Goal: Task Accomplishment & Management: Manage account settings

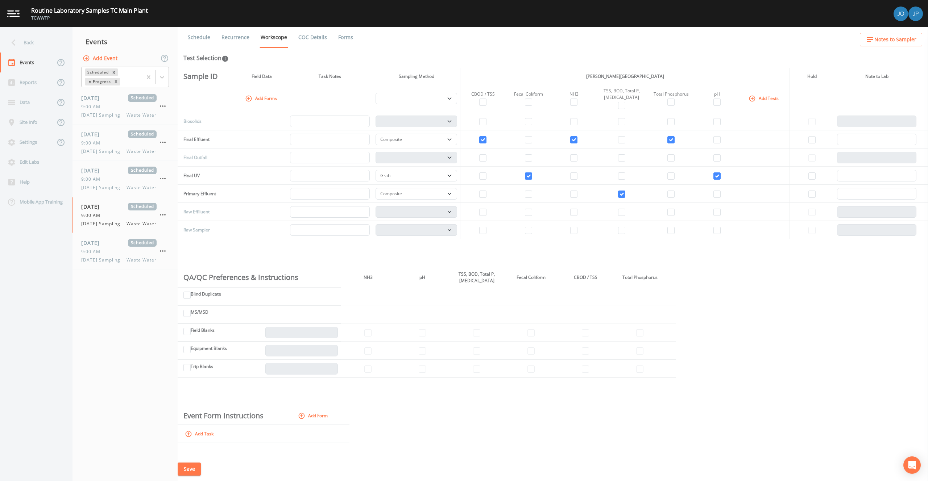
select select "b6a3c313-748b-4795-a028-792ad310bd60"
select select "092b3f94-5697-4c94-9891-da161916fdbb"
select select "b6a3c313-748b-4795-a028-792ad310bd60"
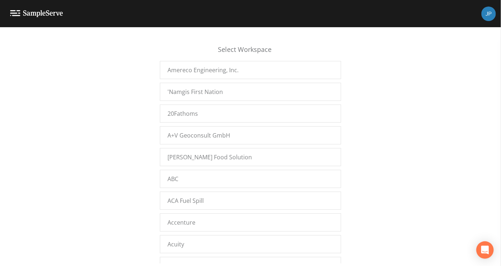
click at [373, 129] on div "Select Workspace Amereco Engineering, Inc. 'Namgis First Nation 20Fathoms A+V G…" at bounding box center [250, 148] width 501 height 229
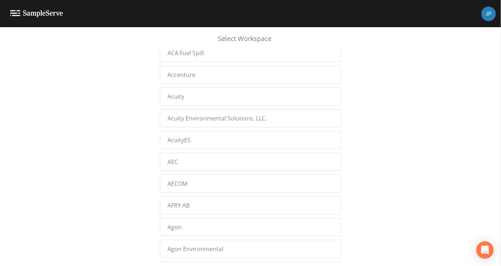
scroll to position [162, 0]
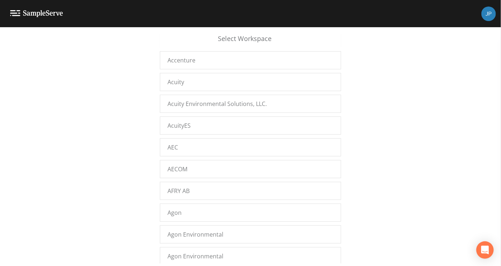
click at [422, 111] on div "Select Workspace Amereco Engineering, Inc. 'Namgis First Nation 20Fathoms A+V G…" at bounding box center [250, 148] width 501 height 229
click at [119, 205] on div "Select Workspace Amereco Engineering, Inc. 'Namgis First Nation 20Fathoms A+V G…" at bounding box center [250, 148] width 501 height 229
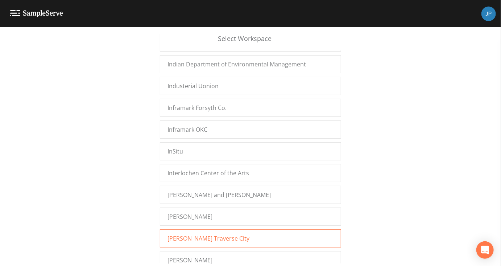
click at [200, 234] on span "[PERSON_NAME] Traverse City" at bounding box center [208, 238] width 82 height 9
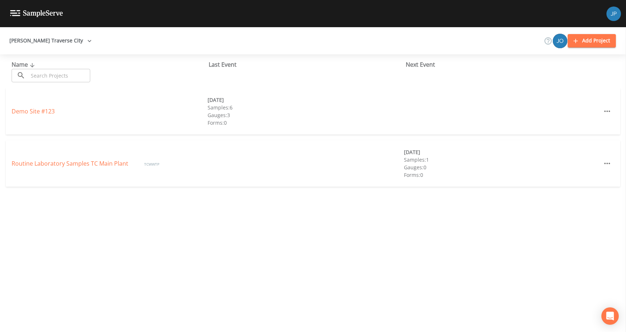
click at [522, 58] on div "Name ​ ​ Last Event Next Event" at bounding box center [313, 71] width 626 height 34
click at [81, 164] on link "Routine Laboratory Samples TC Main Plant" at bounding box center [71, 164] width 118 height 8
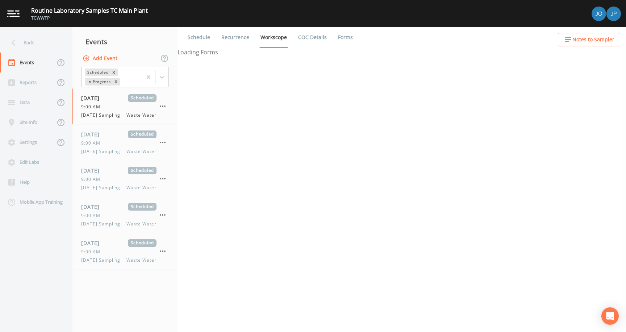
select select "b6a3c313-748b-4795-a028-792ad310bd60"
select select "092b3f94-5697-4c94-9891-da161916fdbb"
select select "b6a3c313-748b-4795-a028-792ad310bd60"
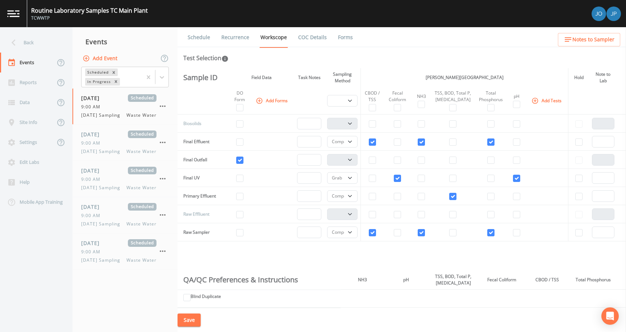
click at [299, 115] on th at bounding box center [309, 101] width 30 height 28
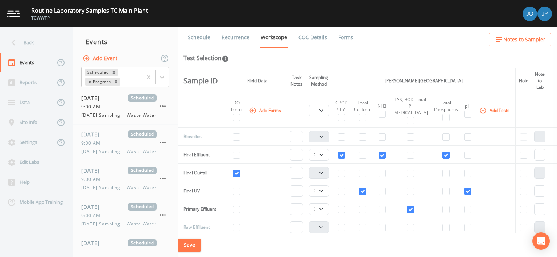
click at [255, 65] on div "Schedule Recurrence Workscope COC Details Forms Test Selection Sample ID Field …" at bounding box center [367, 142] width 379 height 230
click at [50, 45] on div "Back" at bounding box center [32, 43] width 65 height 20
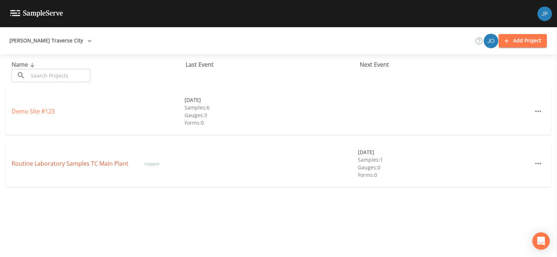
click at [92, 164] on link "Routine Laboratory Samples TC Main Plant" at bounding box center [71, 164] width 118 height 8
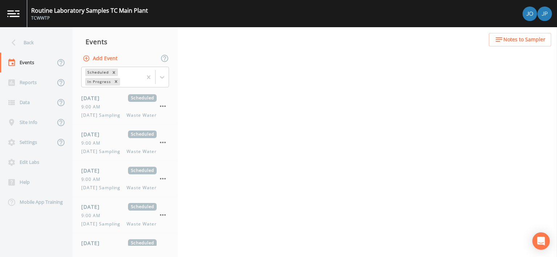
select select "b6a3c313-748b-4795-a028-792ad310bd60"
select select "092b3f94-5697-4c94-9891-da161916fdbb"
select select "b6a3c313-748b-4795-a028-792ad310bd60"
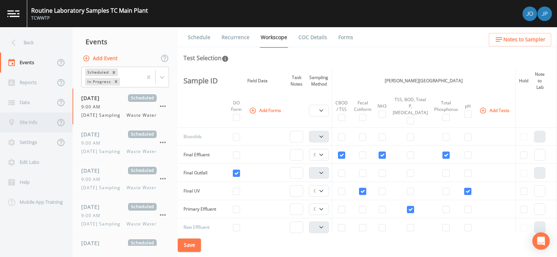
click at [30, 124] on div "Site Info" at bounding box center [27, 122] width 55 height 20
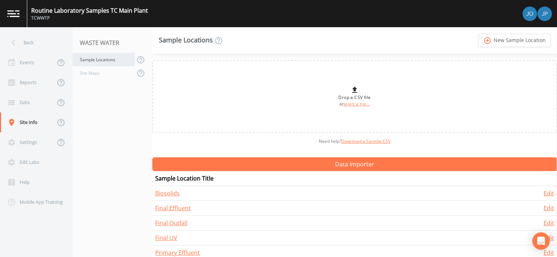
click at [106, 61] on div "Sample Locations" at bounding box center [104, 59] width 62 height 13
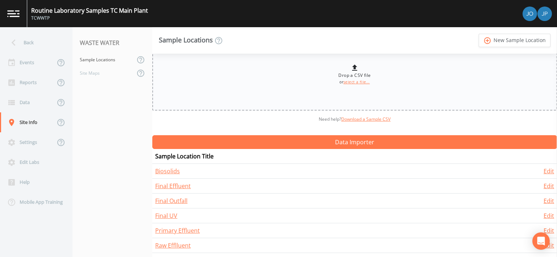
scroll to position [38, 0]
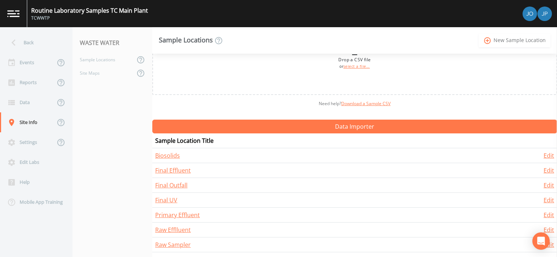
click at [501, 40] on link "add_circle_outline New Sample Location" at bounding box center [515, 40] width 72 height 13
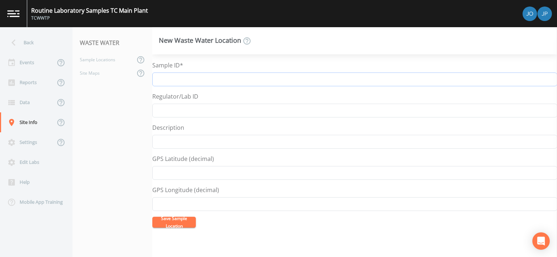
click at [165, 77] on input "Sample ID*" at bounding box center [354, 80] width 405 height 14
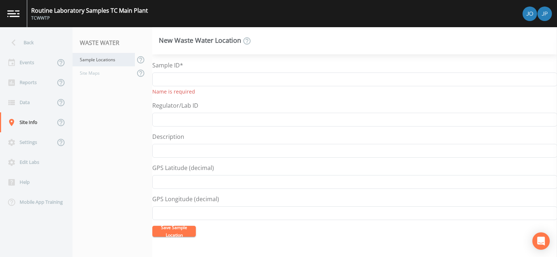
click at [108, 57] on div "Sample Locations" at bounding box center [104, 59] width 62 height 13
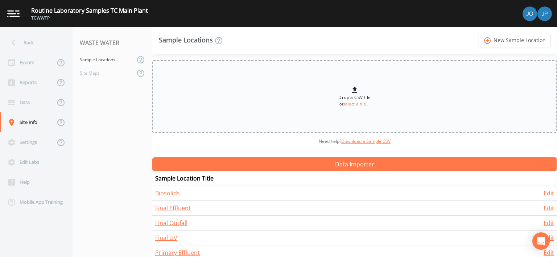
scroll to position [38, 0]
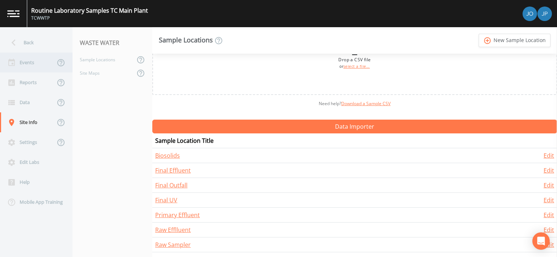
click at [30, 70] on div "Events" at bounding box center [27, 63] width 55 height 20
select select "b6a3c313-748b-4795-a028-792ad310bd60"
select select "092b3f94-5697-4c94-9891-da161916fdbb"
select select "b6a3c313-748b-4795-a028-792ad310bd60"
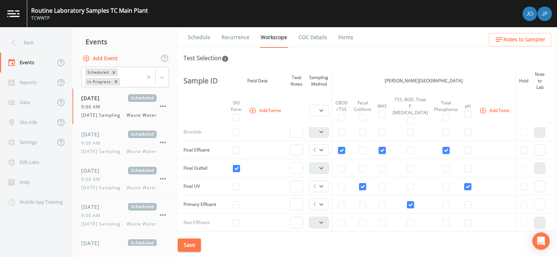
scroll to position [4, 0]
click at [110, 61] on button "Add Event" at bounding box center [100, 58] width 39 height 13
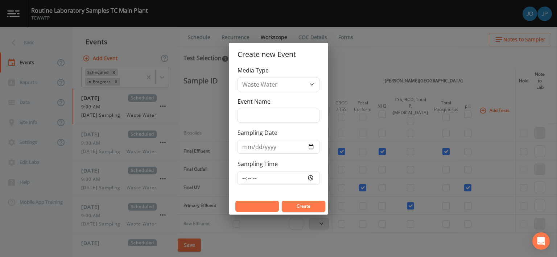
click at [254, 204] on button "Cancel" at bounding box center [257, 206] width 44 height 11
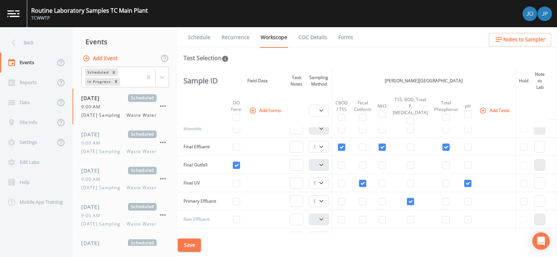
scroll to position [6, 0]
click at [100, 58] on button "Add Event" at bounding box center [100, 58] width 39 height 13
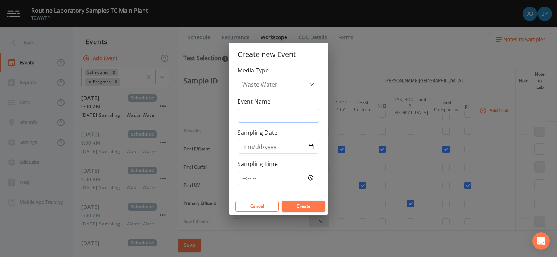
click at [258, 114] on input "Event Name" at bounding box center [278, 116] width 82 height 14
type input "Example"
click at [312, 150] on input "Sampling Date" at bounding box center [278, 147] width 82 height 14
type input "2025-09-15"
click at [311, 177] on input "Sampling Time" at bounding box center [278, 178] width 82 height 14
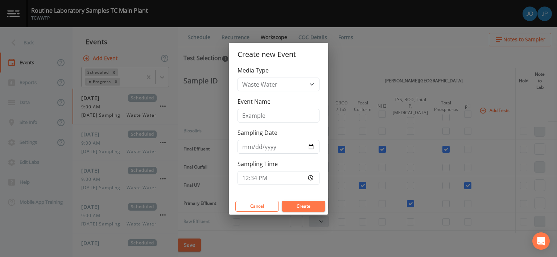
type input "12:34"
click at [295, 192] on div "Media Type Waste Water Event Name Example Sampling Date 2025-09-15 Sampling Tim…" at bounding box center [278, 132] width 99 height 132
click at [299, 206] on button "Create" at bounding box center [304, 206] width 44 height 11
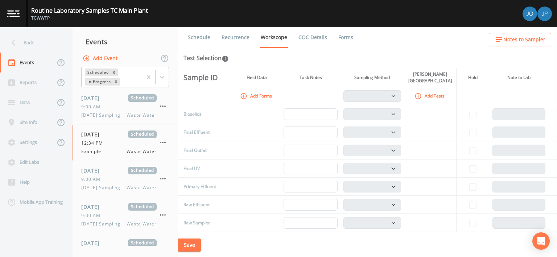
drag, startPoint x: 187, startPoint y: 113, endPoint x: 213, endPoint y: 116, distance: 25.5
click at [213, 116] on td "Biosolids" at bounding box center [202, 114] width 48 height 18
drag, startPoint x: 409, startPoint y: 73, endPoint x: 454, endPoint y: 86, distance: 46.6
click at [454, 86] on tr "Sample ID Field Data Task Notes Sampling Method Jacobs Traverse City Laboratory…" at bounding box center [367, 77] width 379 height 19
click at [444, 86] on th "[PERSON_NAME][GEOGRAPHIC_DATA]" at bounding box center [430, 77] width 52 height 19
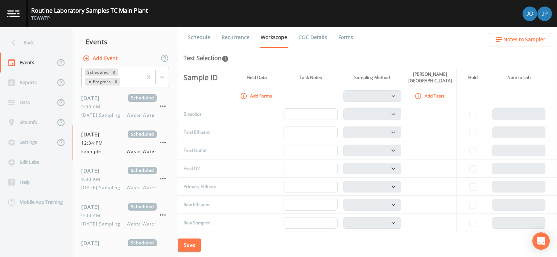
click at [428, 96] on button "Add Tests" at bounding box center [430, 96] width 34 height 12
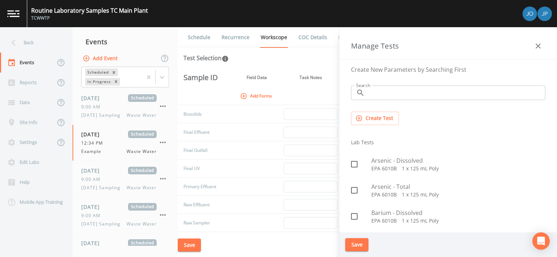
click at [421, 94] on input "Search" at bounding box center [457, 93] width 178 height 15
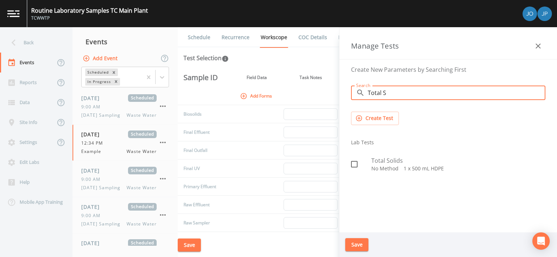
type input "Total S"
click at [355, 165] on icon at bounding box center [354, 164] width 9 height 9
checkbox input "true"
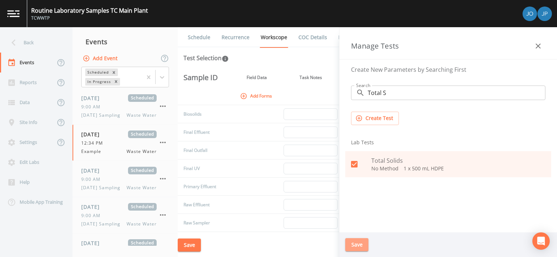
click at [356, 247] on button "Save" at bounding box center [356, 244] width 23 height 13
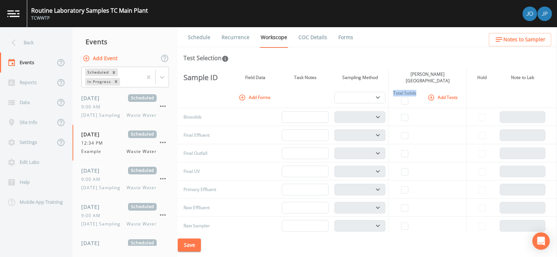
drag, startPoint x: 394, startPoint y: 92, endPoint x: 415, endPoint y: 91, distance: 21.8
click at [415, 91] on div "Total Solids" at bounding box center [405, 93] width 26 height 7
click at [417, 99] on th "Total Solids" at bounding box center [405, 97] width 32 height 21
click at [404, 116] on input "checkbox" at bounding box center [404, 117] width 7 height 7
checkbox input "true"
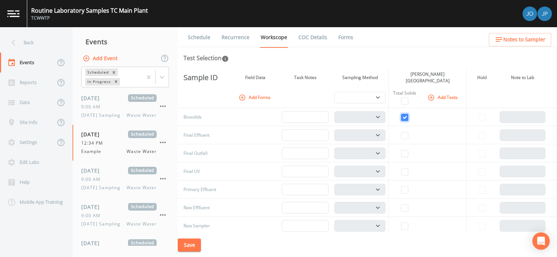
select select "b6a3c313-748b-4795-a028-792ad310bd60"
click at [406, 133] on input "checkbox" at bounding box center [404, 135] width 7 height 7
checkbox input "true"
select select "b6a3c313-748b-4795-a028-792ad310bd60"
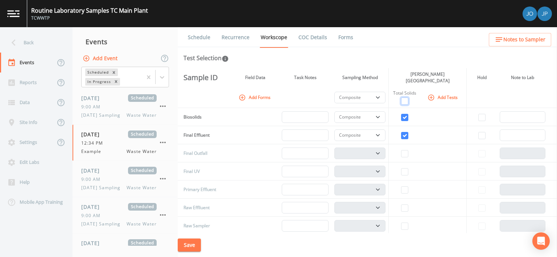
click at [406, 99] on input "checkbox" at bounding box center [404, 101] width 7 height 7
checkbox input "true"
select select "b6a3c313-748b-4795-a028-792ad310bd60"
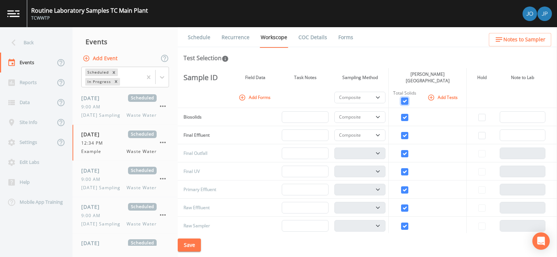
select select "b6a3c313-748b-4795-a028-792ad310bd60"
checkbox input "true"
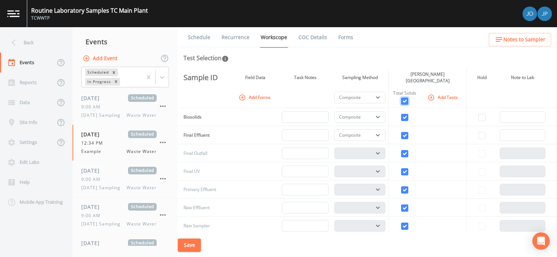
checkbox input "true"
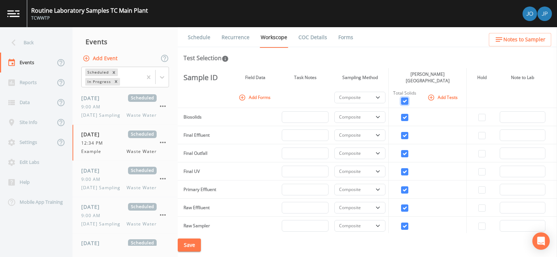
click at [405, 100] on input "checkbox" at bounding box center [404, 101] width 7 height 7
checkbox input "false"
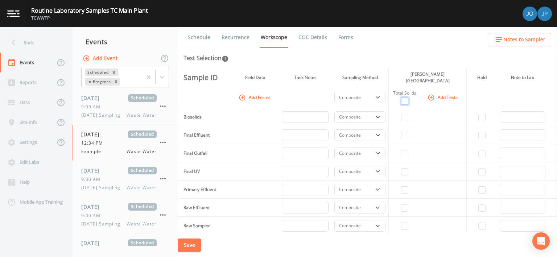
checkbox input "false"
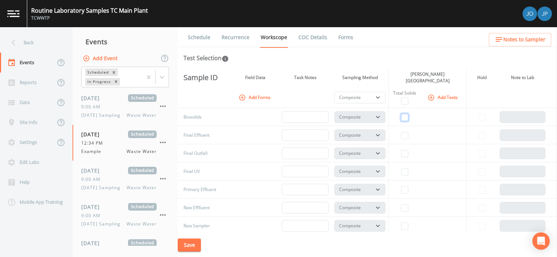
click at [404, 117] on input "checkbox" at bounding box center [404, 117] width 7 height 7
checkbox input "true"
drag, startPoint x: 344, startPoint y: 75, endPoint x: 381, endPoint y: 75, distance: 37.3
click at [381, 75] on th "Sampling Method" at bounding box center [359, 77] width 57 height 19
click at [382, 75] on th "Sampling Method" at bounding box center [359, 77] width 57 height 19
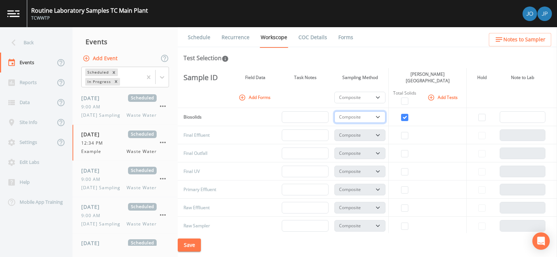
click at [364, 114] on select "Composite Grab" at bounding box center [359, 117] width 51 height 12
select select "092b3f94-5697-4c94-9891-da161916fdbb"
click at [335, 111] on select "Composite Grab" at bounding box center [359, 117] width 51 height 12
select select
click at [372, 119] on select "Composite Grab" at bounding box center [359, 117] width 51 height 12
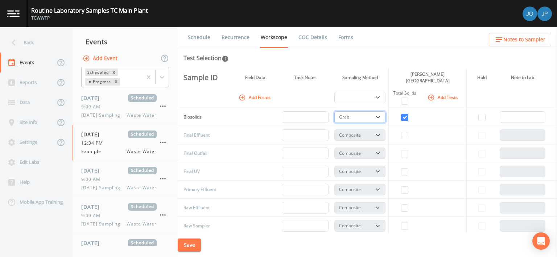
select select "b6a3c313-748b-4795-a028-792ad310bd60"
click at [335, 111] on select "Composite Grab" at bounding box center [359, 117] width 51 height 12
select select "b6a3c313-748b-4795-a028-792ad310bd60"
click at [417, 116] on td at bounding box center [405, 117] width 32 height 18
click at [193, 243] on button "Save" at bounding box center [189, 245] width 23 height 13
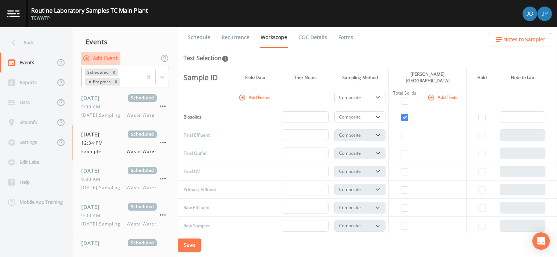
click at [108, 61] on button "Add Event" at bounding box center [100, 58] width 39 height 13
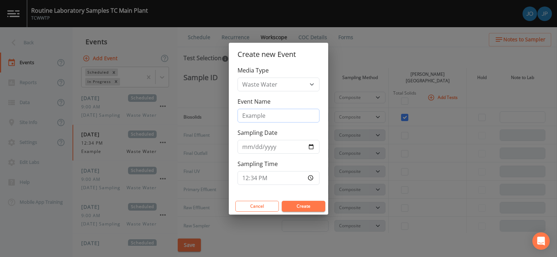
click at [266, 116] on input "Example" at bounding box center [278, 116] width 82 height 14
type input "Monday Routine Example"
click at [304, 208] on button "Create" at bounding box center [304, 206] width 44 height 11
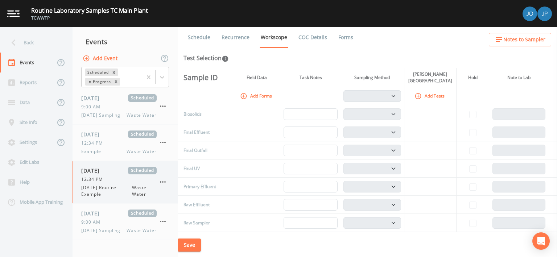
click at [155, 191] on span "Waste Water" at bounding box center [144, 191] width 25 height 13
click at [163, 183] on icon "button" at bounding box center [163, 181] width 6 height 1
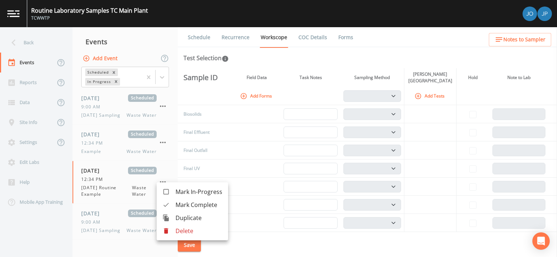
click at [239, 155] on div at bounding box center [278, 128] width 557 height 257
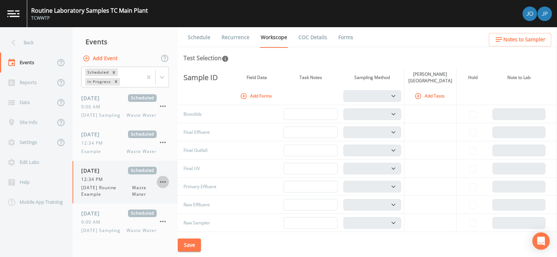
click at [165, 183] on icon "button" at bounding box center [163, 181] width 6 height 1
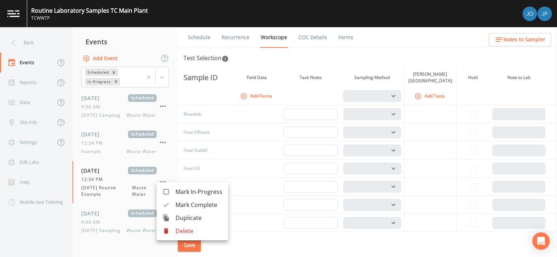
click at [179, 231] on p "Delete" at bounding box center [198, 231] width 47 height 9
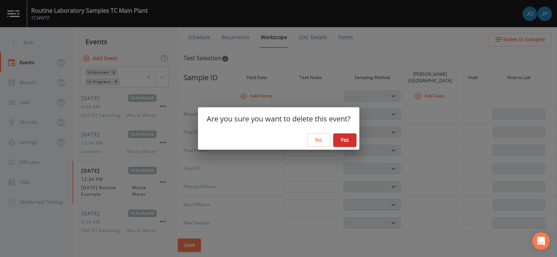
click at [343, 143] on button "Yes" at bounding box center [344, 139] width 23 height 13
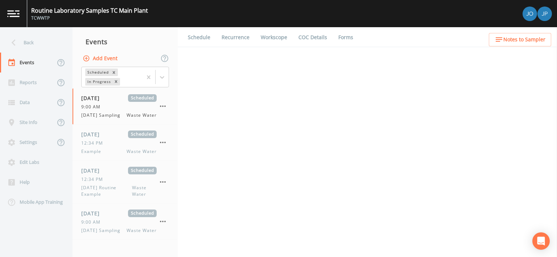
select select "b6a3c313-748b-4795-a028-792ad310bd60"
select select "092b3f94-5697-4c94-9891-da161916fdbb"
select select "b6a3c313-748b-4795-a028-792ad310bd60"
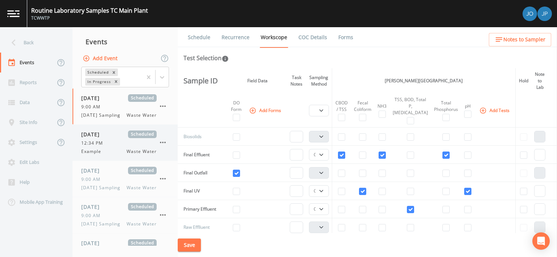
click at [162, 143] on icon "button" at bounding box center [163, 142] width 6 height 1
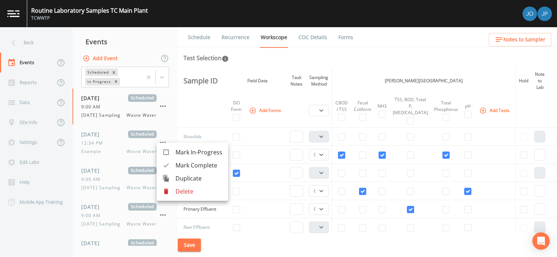
click at [182, 190] on p "Delete" at bounding box center [198, 191] width 47 height 9
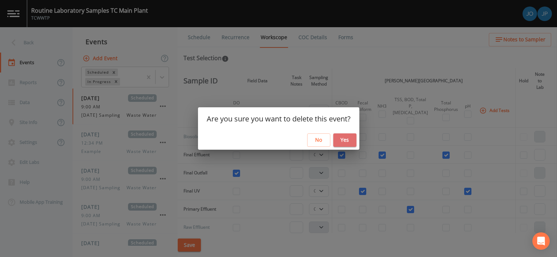
click at [342, 142] on button "Yes" at bounding box center [344, 139] width 23 height 13
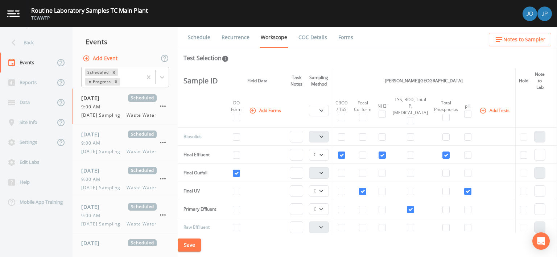
click at [253, 61] on div "Test Selection" at bounding box center [367, 58] width 368 height 9
click at [133, 118] on span "Waste Water" at bounding box center [142, 115] width 30 height 7
select select "b6a3c313-748b-4795-a028-792ad310bd60"
select select "092b3f94-5697-4c94-9891-da161916fdbb"
select select "b6a3c313-748b-4795-a028-792ad310bd60"
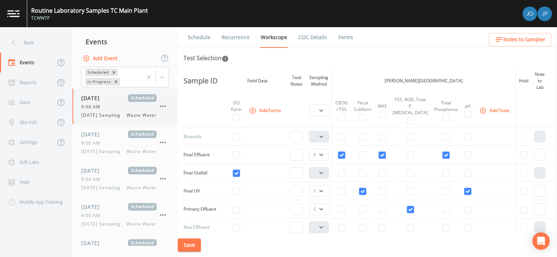
select select "b6a3c313-748b-4795-a028-792ad310bd60"
click at [483, 107] on button "Add Tests" at bounding box center [495, 110] width 34 height 12
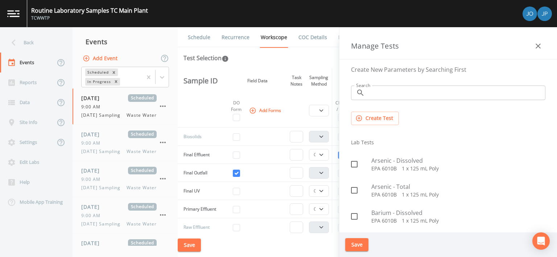
click at [535, 46] on icon "button" at bounding box center [538, 46] width 9 height 9
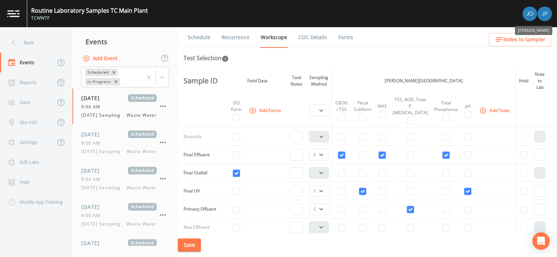
click at [526, 13] on img "Joshua Lycka" at bounding box center [529, 14] width 15 height 15
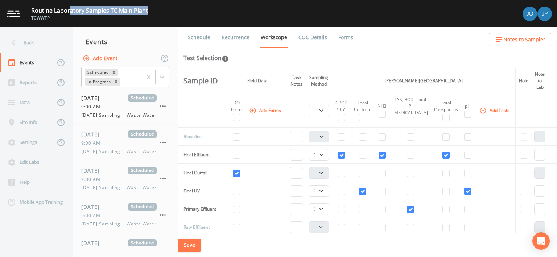
drag, startPoint x: 146, startPoint y: 9, endPoint x: 69, endPoint y: 11, distance: 77.6
click at [69, 11] on div "Routine Laboratory Samples TC Main Plant TCWWTP" at bounding box center [278, 13] width 557 height 27
click at [63, 20] on div "TCWWTP" at bounding box center [89, 18] width 117 height 7
click at [29, 163] on div "Edit Labs" at bounding box center [32, 162] width 65 height 20
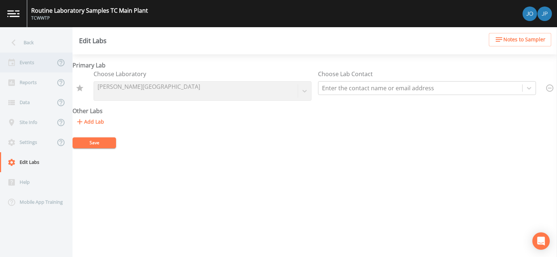
click at [42, 59] on div "Events" at bounding box center [27, 63] width 55 height 20
select select "b6a3c313-748b-4795-a028-792ad310bd60"
select select "092b3f94-5697-4c94-9891-da161916fdbb"
select select "b6a3c313-748b-4795-a028-792ad310bd60"
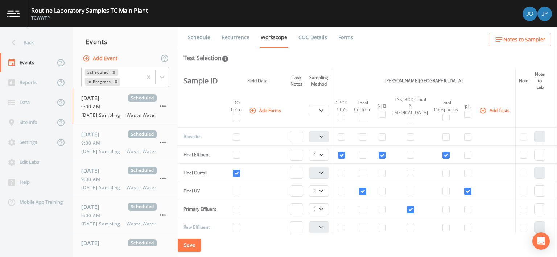
click at [486, 104] on button "Add Tests" at bounding box center [495, 110] width 34 height 12
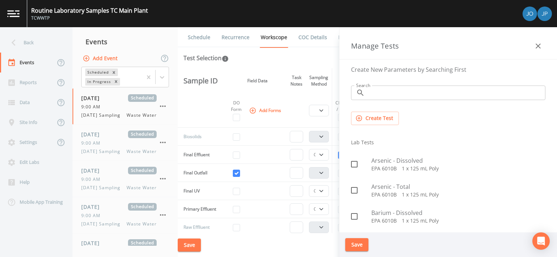
click at [540, 47] on icon "button" at bounding box center [538, 46] width 9 height 9
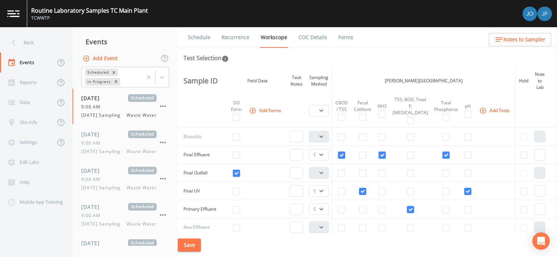
click at [381, 74] on th "[PERSON_NAME][GEOGRAPHIC_DATA]" at bounding box center [423, 80] width 183 height 25
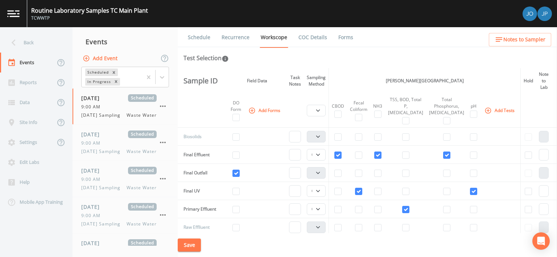
click at [402, 137] on td at bounding box center [405, 137] width 41 height 18
click at [485, 113] on button "Add Tests" at bounding box center [500, 110] width 34 height 12
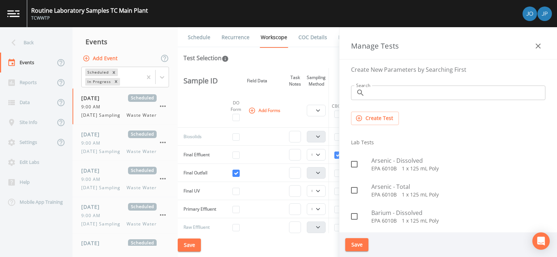
click at [436, 91] on input "Search" at bounding box center [457, 93] width 178 height 15
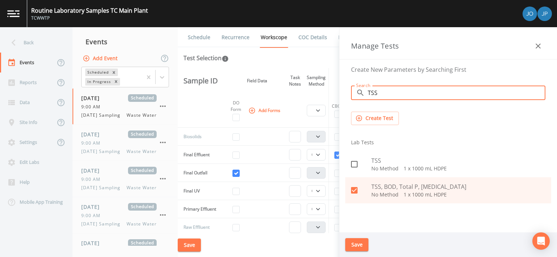
type input "TSS"
click at [355, 164] on icon at bounding box center [354, 164] width 9 height 9
checkbox input "true"
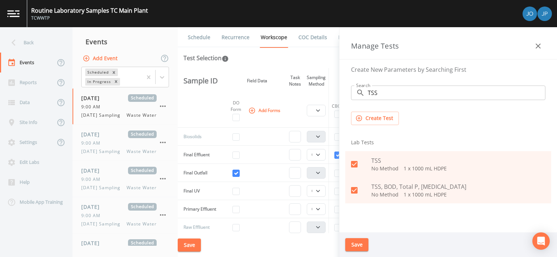
click at [357, 241] on button "Save" at bounding box center [356, 244] width 23 height 13
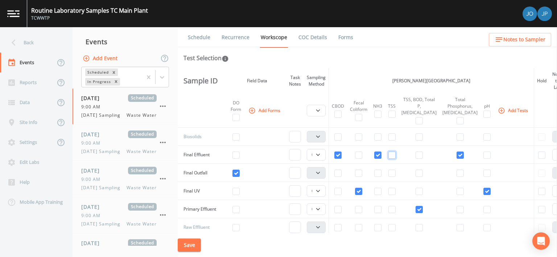
click at [396, 159] on input "checkbox" at bounding box center [391, 155] width 7 height 7
checkbox input "true"
click at [193, 245] on button "Save" at bounding box center [189, 245] width 23 height 13
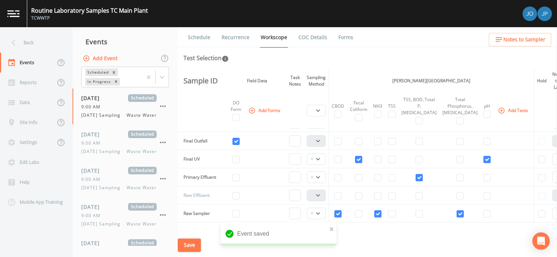
scroll to position [32, 0]
click at [415, 181] on input "checkbox" at bounding box center [418, 177] width 7 height 7
checkbox input "false"
select select
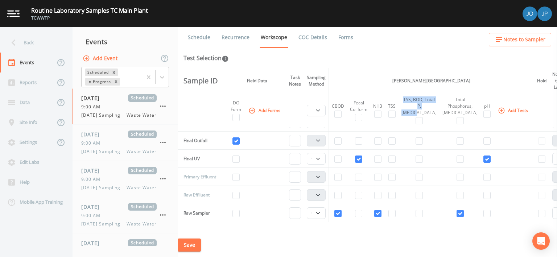
drag, startPoint x: 411, startPoint y: 100, endPoint x: 423, endPoint y: 119, distance: 22.1
click at [423, 116] on div "TSS, BOD, Total P, Ammonia" at bounding box center [418, 106] width 35 height 20
click at [395, 181] on input "checkbox" at bounding box center [391, 177] width 7 height 7
checkbox input "true"
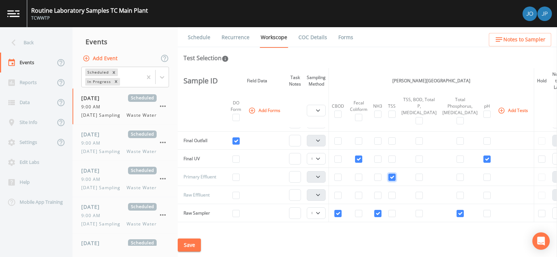
select select "b6a3c313-748b-4795-a028-792ad310bd60"
click at [396, 181] on input "checkbox" at bounding box center [391, 177] width 7 height 7
checkbox input "false"
select select
click at [427, 185] on td at bounding box center [418, 177] width 41 height 18
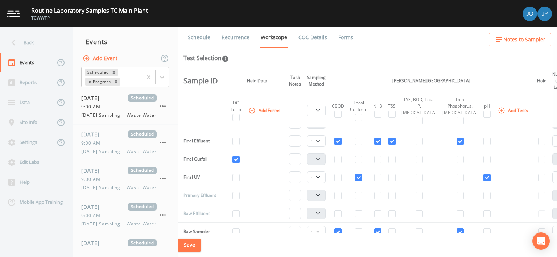
scroll to position [19, 0]
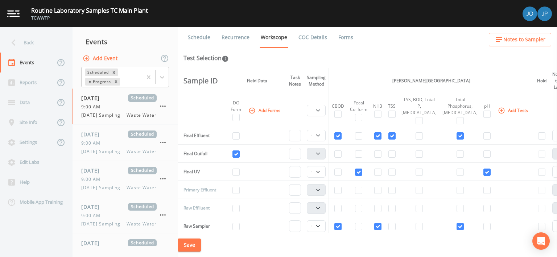
click at [496, 116] on button "Add Tests" at bounding box center [513, 110] width 34 height 12
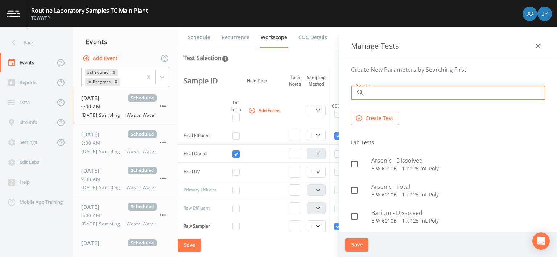
click at [456, 89] on input "Search" at bounding box center [457, 93] width 178 height 15
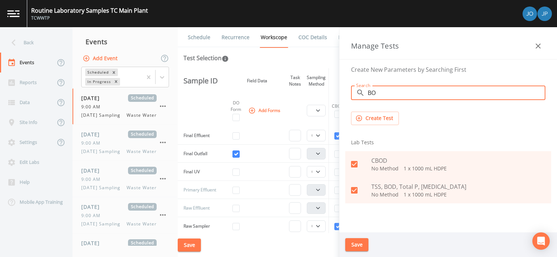
type input "B"
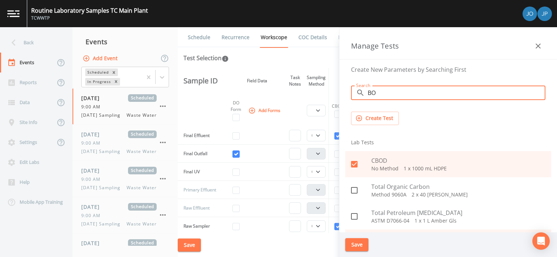
type input "B"
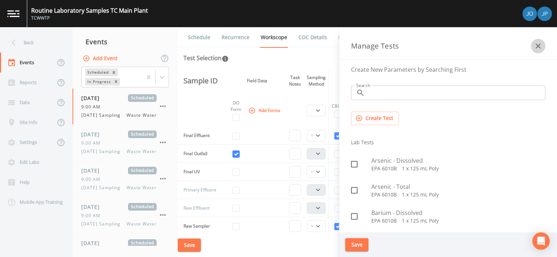
click at [539, 48] on icon "button" at bounding box center [538, 46] width 9 height 9
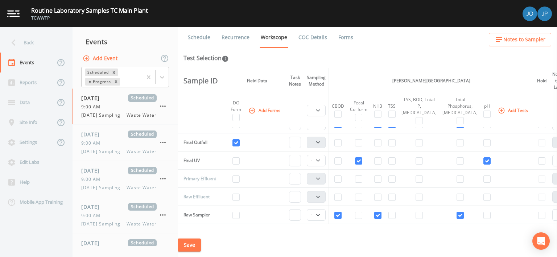
scroll to position [31, 0]
click at [341, 182] on input "checkbox" at bounding box center [337, 178] width 7 height 7
checkbox input "true"
select select "b6a3c313-748b-4795-a028-792ad310bd60"
click at [483, 182] on input "checkbox" at bounding box center [486, 178] width 7 height 7
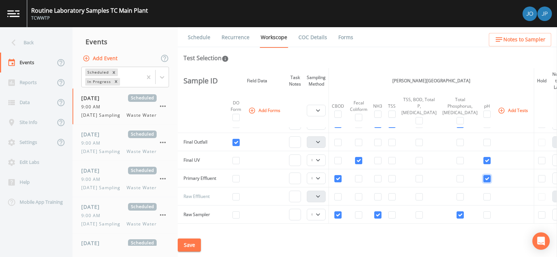
checkbox input "true"
click at [456, 182] on input "checkbox" at bounding box center [459, 178] width 7 height 7
checkbox input "true"
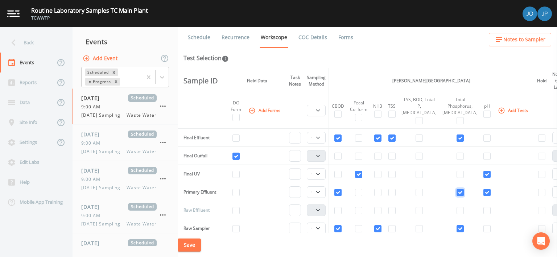
scroll to position [17, 0]
click at [191, 244] on button "Save" at bounding box center [189, 245] width 23 height 13
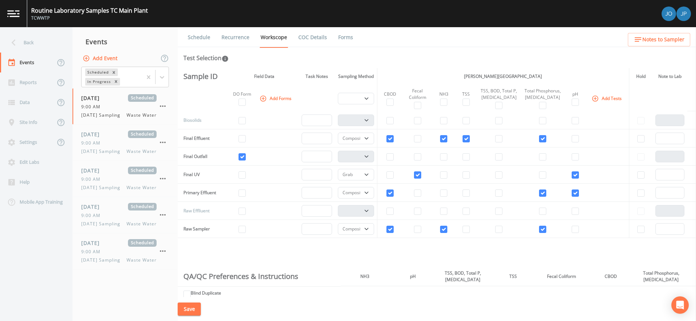
scroll to position [0, 0]
click at [391, 262] on div "Sample ID Field Data Task Notes Sampling Method Jacobs Traverse City Laboratory…" at bounding box center [437, 182] width 518 height 229
drag, startPoint x: 184, startPoint y: 164, endPoint x: 215, endPoint y: 167, distance: 30.6
click at [215, 167] on td "Final Outfall" at bounding box center [200, 158] width 45 height 18
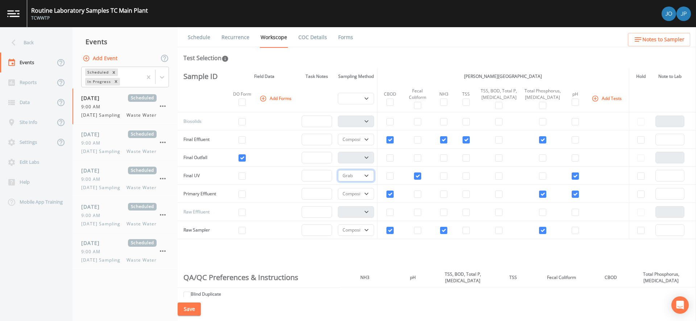
click at [359, 182] on select "Composite Grab" at bounding box center [356, 176] width 36 height 12
click at [366, 193] on td "Composite Grab" at bounding box center [356, 194] width 42 height 18
click at [187, 311] on button "Save" at bounding box center [189, 309] width 23 height 13
click at [234, 76] on th "Field Data" at bounding box center [264, 76] width 69 height 17
click at [603, 102] on button "Add Tests" at bounding box center [607, 98] width 34 height 12
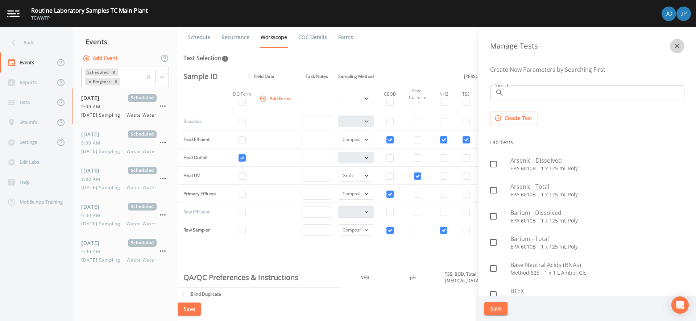
click at [626, 49] on icon "button" at bounding box center [677, 46] width 9 height 9
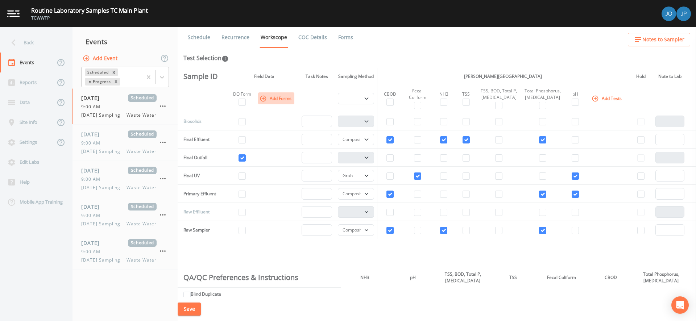
click at [279, 99] on button "Add Forms" at bounding box center [276, 98] width 36 height 12
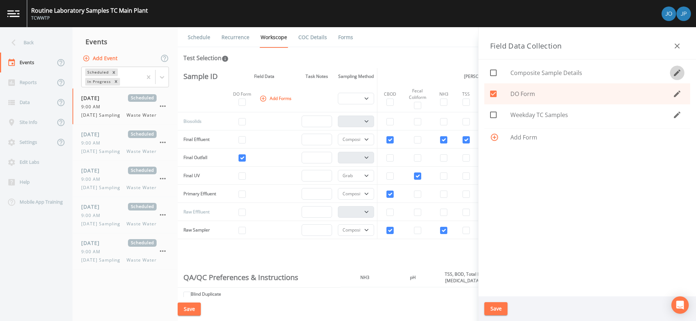
click at [626, 73] on icon "button" at bounding box center [677, 73] width 7 height 7
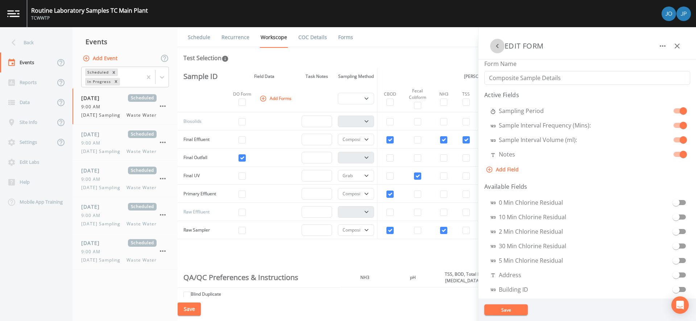
click at [497, 48] on icon "button" at bounding box center [497, 46] width 9 height 9
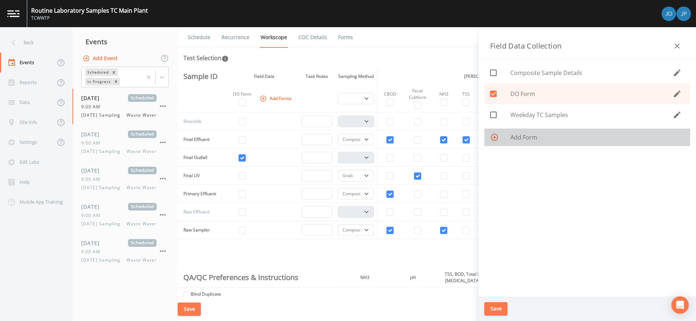
click at [529, 138] on span "Add Form" at bounding box center [597, 137] width 174 height 9
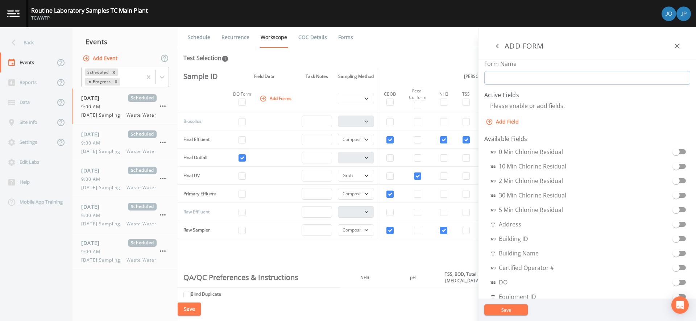
click at [500, 82] on input "Form Name" at bounding box center [587, 78] width 206 height 14
type input "T"
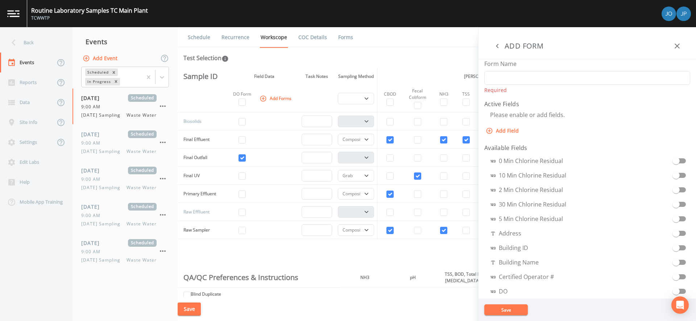
click at [496, 47] on icon "button" at bounding box center [497, 46] width 9 height 9
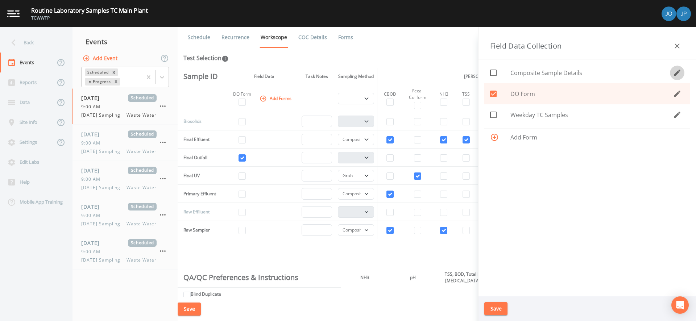
click at [626, 74] on icon "button" at bounding box center [677, 73] width 7 height 7
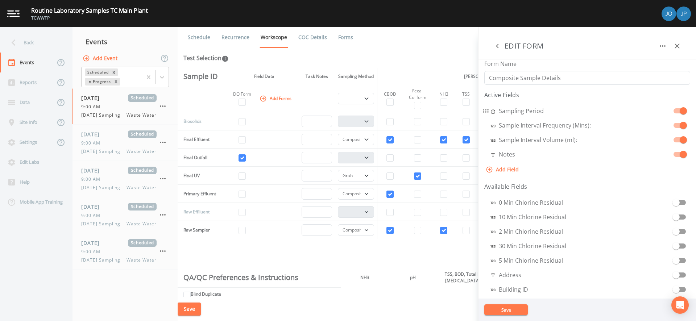
click at [626, 112] on span at bounding box center [680, 110] width 12 height 5
click at [626, 111] on span at bounding box center [683, 110] width 7 height 7
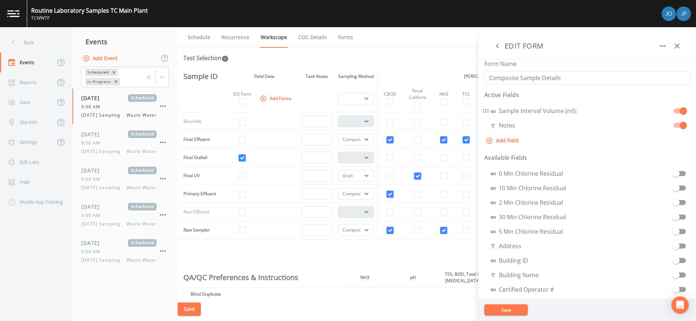
click at [626, 111] on span at bounding box center [683, 110] width 7 height 7
click at [626, 111] on span at bounding box center [683, 111] width 14 height 14
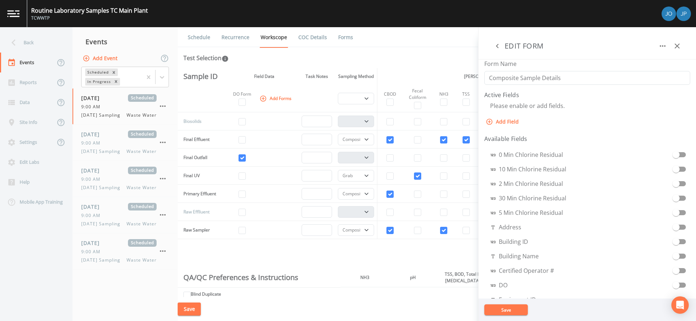
click at [510, 123] on button "Add Field" at bounding box center [502, 121] width 37 height 13
select select "STRING"
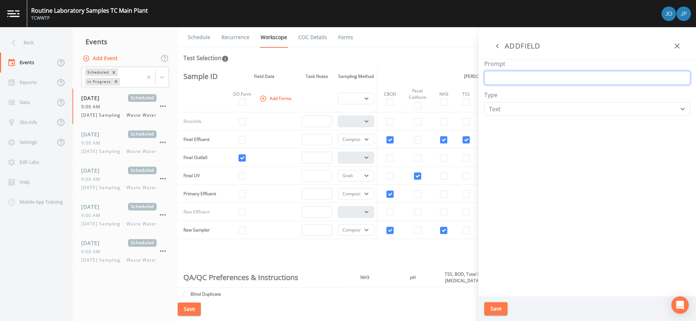
click at [512, 82] on input "Prompt" at bounding box center [587, 78] width 206 height 14
type input "Temp"
click at [520, 114] on select "Number Photo Select One Signature Text Timer" at bounding box center [587, 109] width 206 height 14
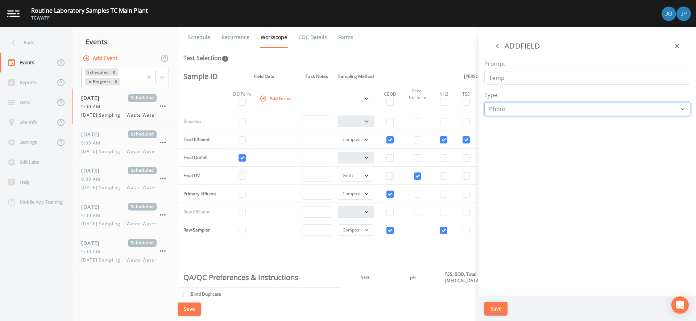
click at [484, 102] on select "Number Photo Select One Signature Text Timer" at bounding box center [587, 109] width 206 height 14
click at [512, 111] on select "Number Photo Select One Signature Text Timer" at bounding box center [587, 109] width 206 height 14
select select "NUMBER"
click at [484, 102] on select "Number Photo Select One Signature Text Timer" at bounding box center [587, 109] width 206 height 14
click at [510, 159] on div "Prompt Temp Type Number Photo Select One Signature Text Timer" at bounding box center [588, 177] width 218 height 237
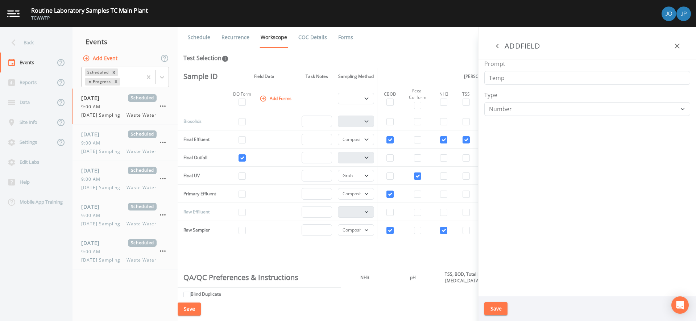
click at [494, 309] on button "Save" at bounding box center [495, 308] width 23 height 13
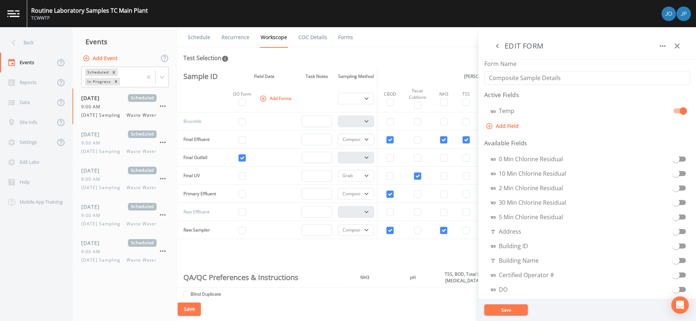
click at [506, 126] on button "Add Field" at bounding box center [502, 126] width 37 height 13
select select "STRING"
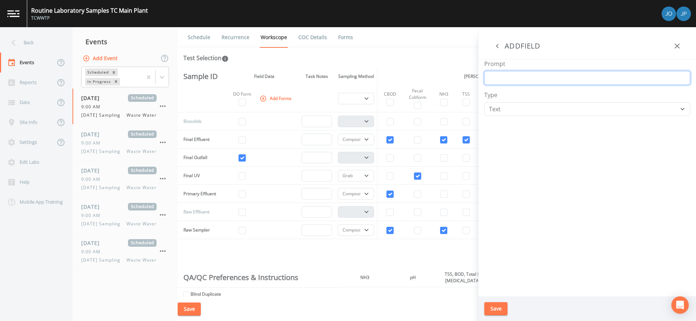
click at [508, 82] on input "Prompt" at bounding box center [587, 78] width 206 height 14
type input "Intake Tubing/New"
click at [526, 109] on select "Number Photo Select One Signature Text Timer" at bounding box center [587, 109] width 206 height 14
select select "SELECT_ONE"
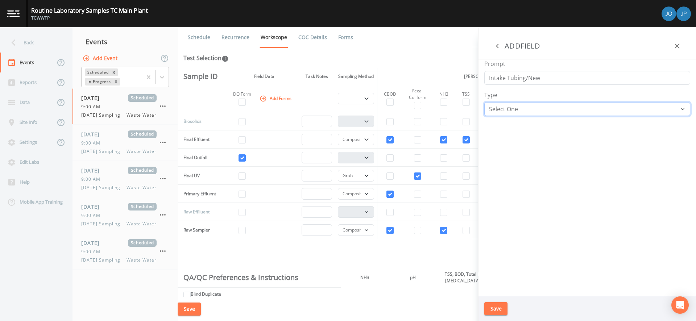
click at [484, 102] on select "Number Photo Select One Signature Text Timer" at bounding box center [587, 109] width 206 height 14
click at [504, 148] on input "text" at bounding box center [521, 149] width 75 height 20
type input "Clean"
click at [569, 150] on button "Add" at bounding box center [570, 149] width 23 height 20
click at [508, 162] on input "text" at bounding box center [521, 161] width 75 height 20
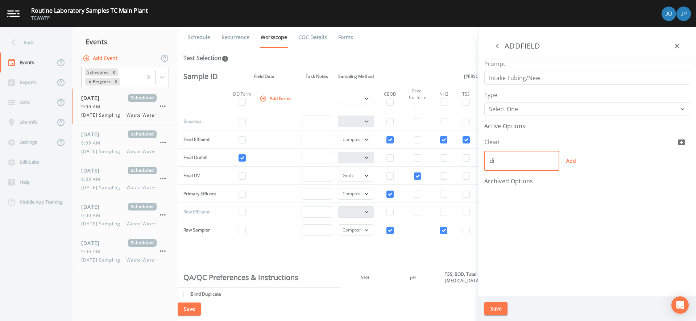
type input "d"
type input "Dirty"
click at [568, 163] on button "Add" at bounding box center [570, 161] width 23 height 20
click at [510, 177] on input "text" at bounding box center [521, 172] width 75 height 20
type input "New"
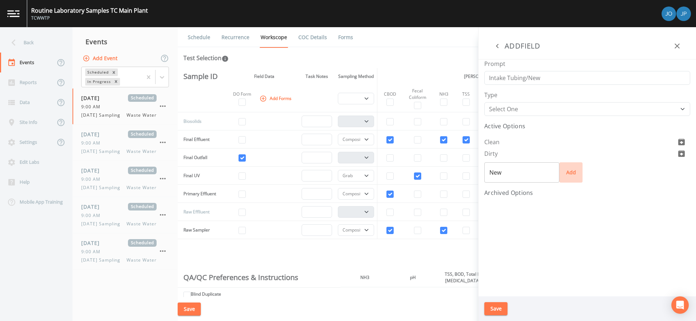
click at [571, 176] on button "Add" at bounding box center [570, 172] width 23 height 20
click at [493, 307] on button "Save" at bounding box center [495, 308] width 23 height 13
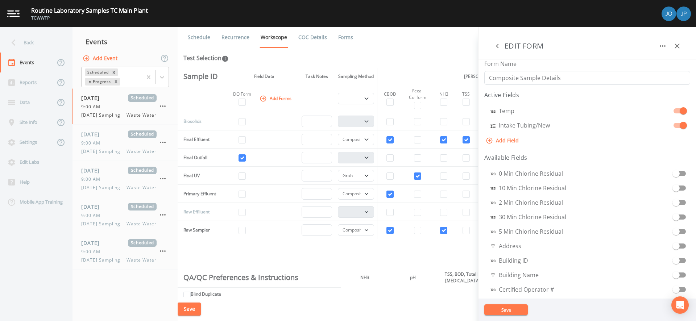
click at [509, 141] on button "Add Field" at bounding box center [502, 140] width 37 height 13
select select "STRING"
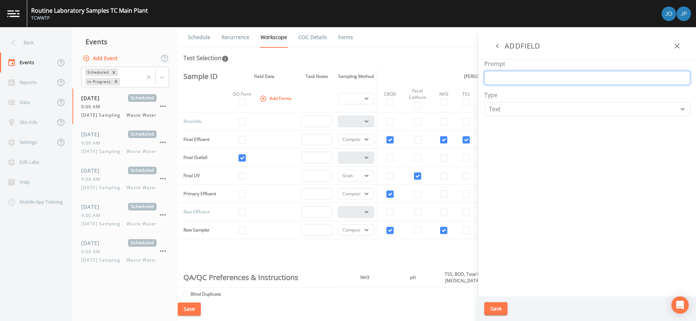
click at [515, 80] on input "Prompt" at bounding box center [587, 78] width 206 height 14
type input "Pumping"
click at [510, 111] on select "Number Photo Select One Signature Text Timer" at bounding box center [587, 109] width 206 height 14
select select "SELECT_ONE"
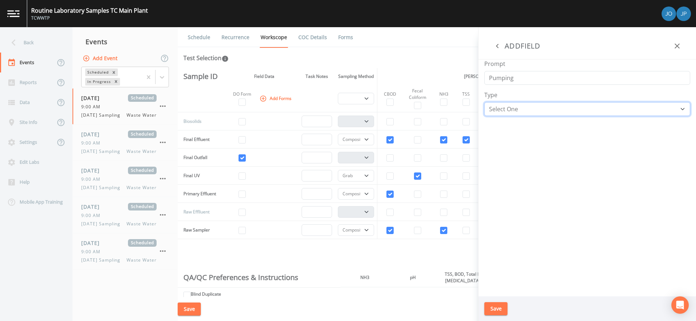
click at [484, 102] on select "Number Photo Select One Signature Text Timer" at bounding box center [587, 109] width 206 height 14
click at [503, 154] on input "text" at bounding box center [521, 149] width 75 height 20
type input "Clean"
click at [569, 151] on button "Add" at bounding box center [570, 149] width 23 height 20
click at [526, 159] on input "text" at bounding box center [521, 161] width 75 height 20
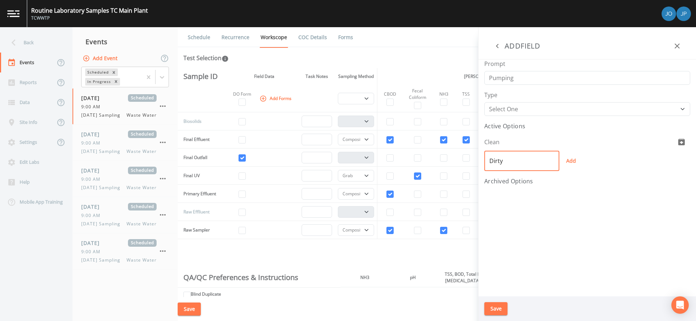
type input "Dirty"
click at [571, 162] on button "Add" at bounding box center [570, 161] width 23 height 20
click at [527, 173] on input "text" at bounding box center [521, 172] width 75 height 20
type input "New"
click at [574, 173] on button "Add" at bounding box center [570, 172] width 23 height 20
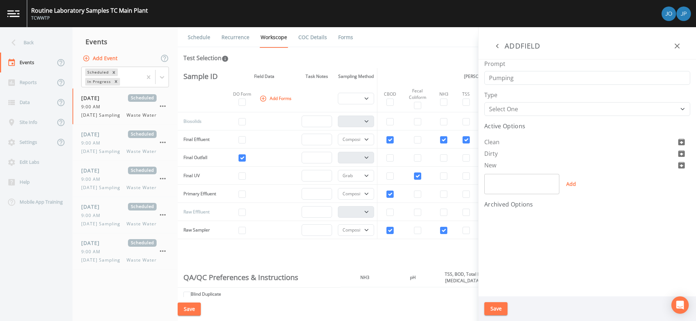
click at [496, 306] on button "Save" at bounding box center [495, 308] width 23 height 13
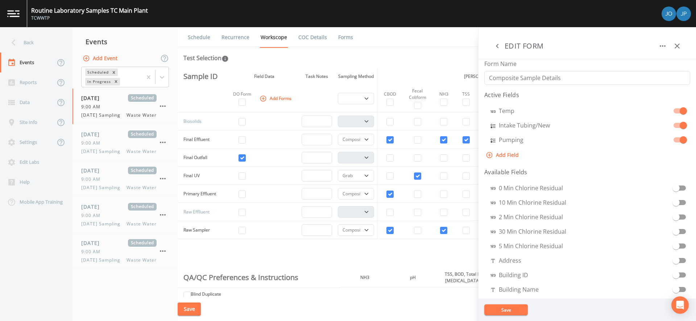
click at [509, 157] on button "Add Field" at bounding box center [502, 155] width 37 height 13
select select "STRING"
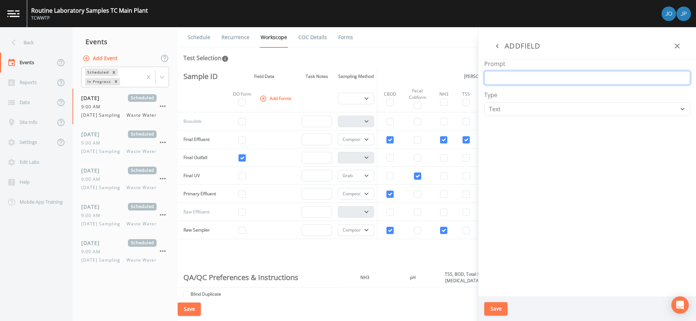
click at [503, 80] on input "Prompt" at bounding box center [587, 78] width 206 height 14
type input "Total Volume Collected"
click at [509, 108] on select "Number Photo Select One Signature Text Timer" at bounding box center [587, 109] width 206 height 14
click at [484, 102] on select "Number Photo Select One Signature Text Timer" at bounding box center [587, 109] width 206 height 14
click at [506, 113] on select "Number Photo Select One Signature Text Timer" at bounding box center [587, 109] width 206 height 14
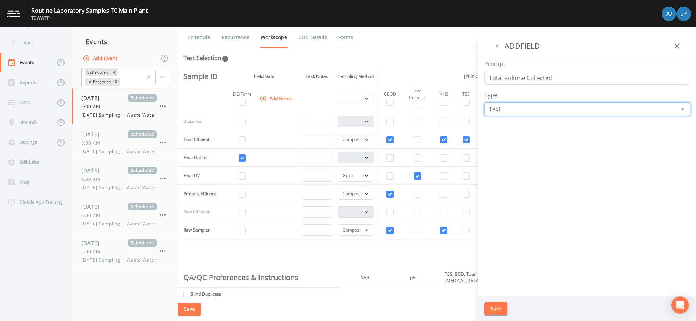
select select "NUMBER"
click at [484, 102] on select "Number Photo Select One Signature Text Timer" at bounding box center [587, 109] width 206 height 14
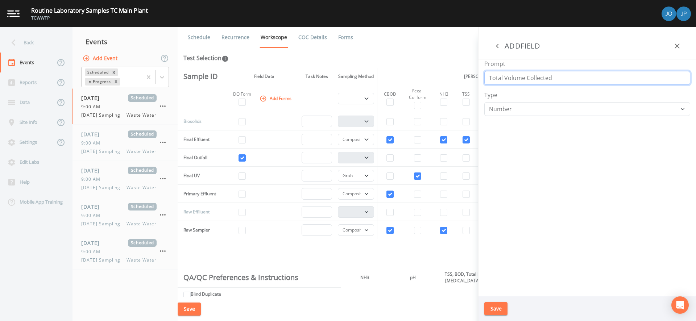
click at [558, 79] on input "Total Volume Collected" at bounding box center [587, 78] width 206 height 14
type input "Total Volume Collected (L)"
click at [534, 134] on div "Prompt Total Volume Collected (L) Type Number Photo Select One Signature Text T…" at bounding box center [588, 177] width 218 height 237
click at [502, 313] on button "Save" at bounding box center [495, 308] width 23 height 13
click at [521, 157] on aside "EDIT FORM Form Name Composite Sample Details Active Fields Temp Intake Tubing/N…" at bounding box center [587, 174] width 218 height 294
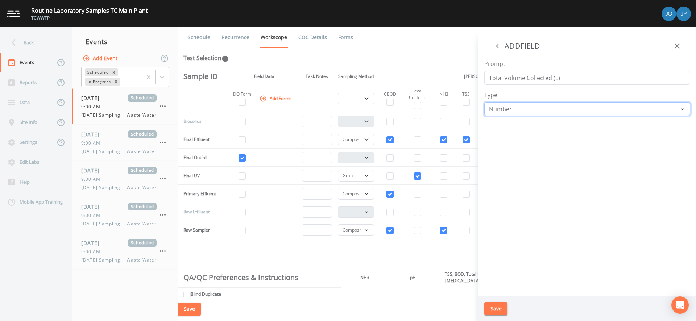
click at [521, 111] on select "Number Photo Select One Signature Text Timer" at bounding box center [587, 109] width 206 height 14
click at [525, 108] on select "Number Photo Select One Signature Text Timer" at bounding box center [587, 109] width 206 height 14
click at [493, 311] on button "Save" at bounding box center [495, 308] width 23 height 13
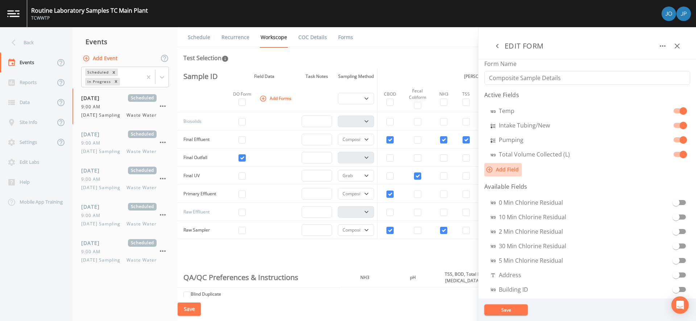
click at [505, 171] on button "Add Field" at bounding box center [502, 169] width 37 height 13
select select "STRING"
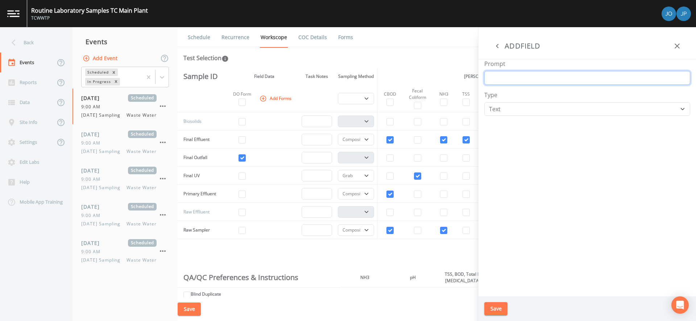
click at [520, 79] on input "Prompt" at bounding box center [587, 78] width 206 height 14
type input "Other Maintenance"
click at [513, 143] on div "Prompt Other Maintenance Type Number Photo Select One Signature Text Timer" at bounding box center [588, 177] width 218 height 237
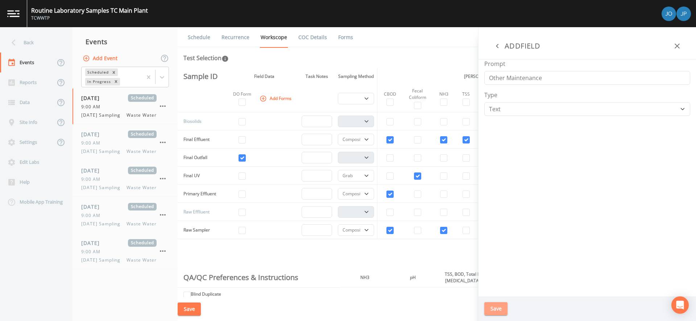
click at [497, 311] on button "Save" at bounding box center [495, 308] width 23 height 13
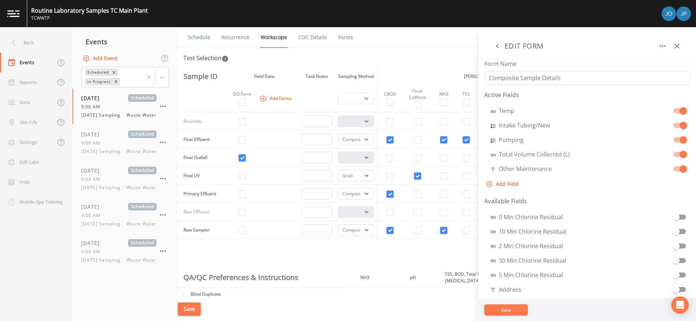
click at [510, 310] on button "Save" at bounding box center [506, 310] width 44 height 11
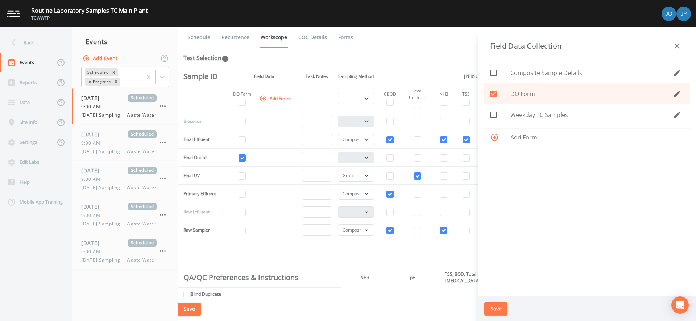
click at [493, 75] on icon at bounding box center [493, 73] width 9 height 9
checkbox input "true"
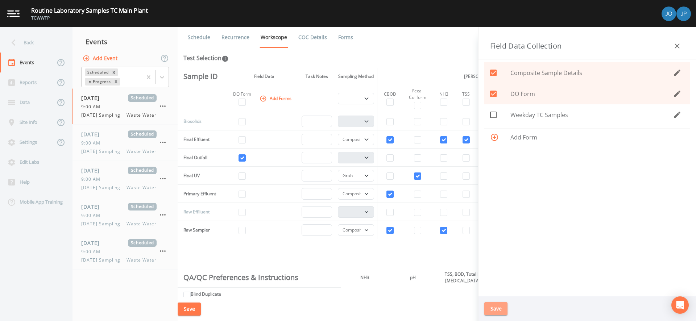
click at [493, 309] on button "Save" at bounding box center [495, 308] width 23 height 13
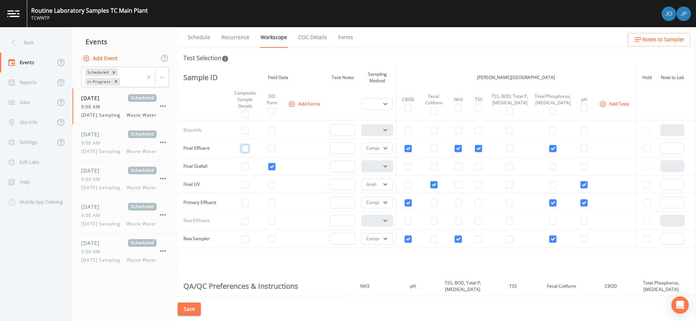
click at [246, 149] on input "checkbox" at bounding box center [244, 148] width 7 height 7
checkbox input "true"
click at [245, 186] on input "checkbox" at bounding box center [244, 184] width 7 height 7
checkbox input "true"
click at [247, 204] on input "checkbox" at bounding box center [244, 202] width 7 height 7
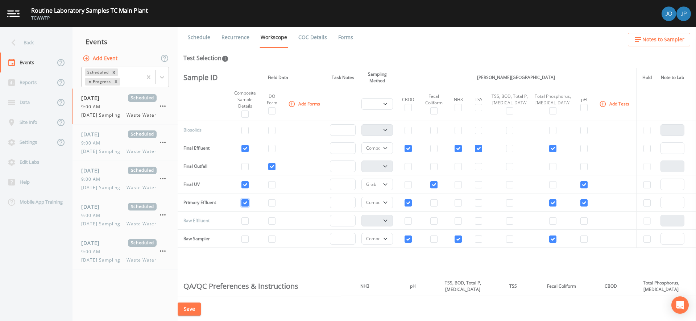
checkbox input "true"
click at [248, 241] on input "checkbox" at bounding box center [244, 239] width 7 height 7
checkbox input "true"
click at [262, 263] on div "Sample ID Field Data Task Notes Sampling Method Jacobs Traverse City Laboratory…" at bounding box center [437, 182] width 518 height 229
click at [185, 312] on button "Save" at bounding box center [189, 309] width 23 height 13
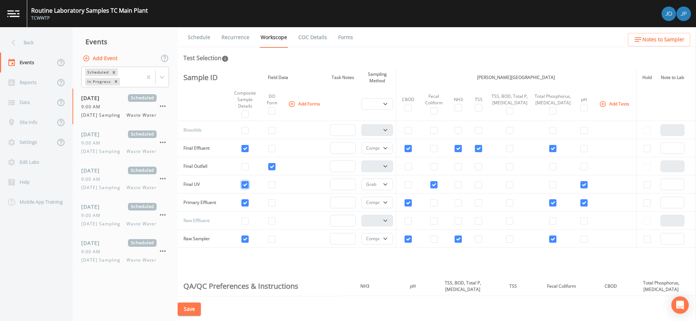
click at [245, 187] on input "checkbox" at bounding box center [244, 184] width 7 height 7
checkbox input "false"
click at [190, 309] on button "Save" at bounding box center [189, 309] width 23 height 13
click at [294, 254] on div "Sample ID Field Data Task Notes Sampling Method Jacobs Traverse City Laboratory…" at bounding box center [437, 182] width 518 height 229
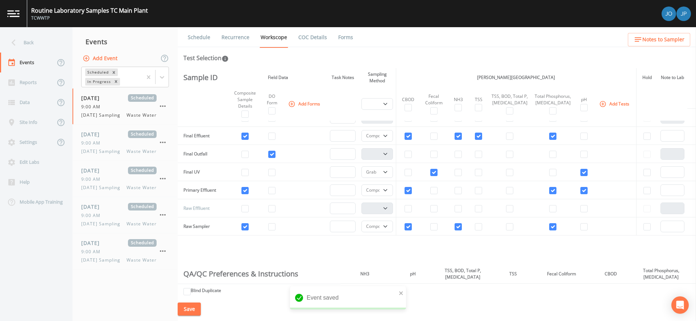
scroll to position [8, 0]
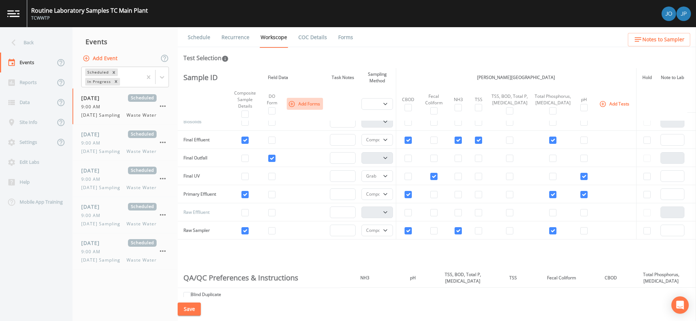
click at [308, 105] on button "Add Forms" at bounding box center [305, 104] width 36 height 12
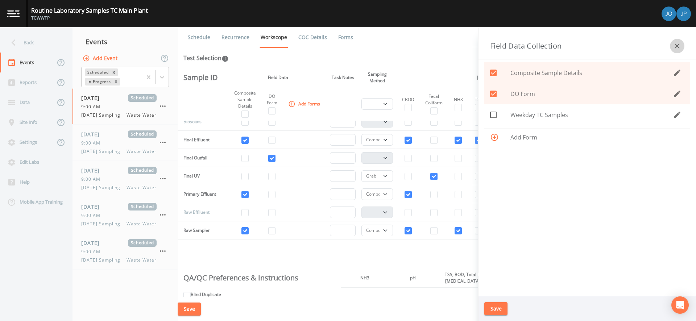
click at [626, 49] on icon "button" at bounding box center [677, 46] width 9 height 9
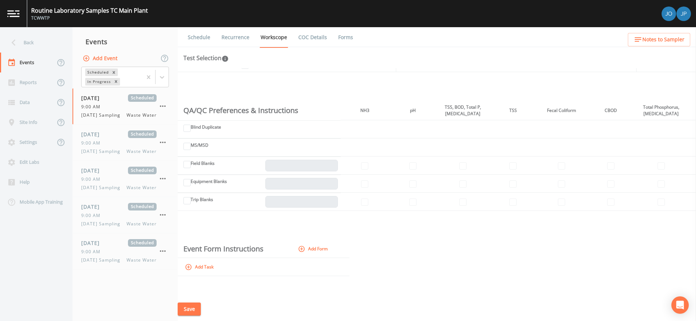
scroll to position [184, 0]
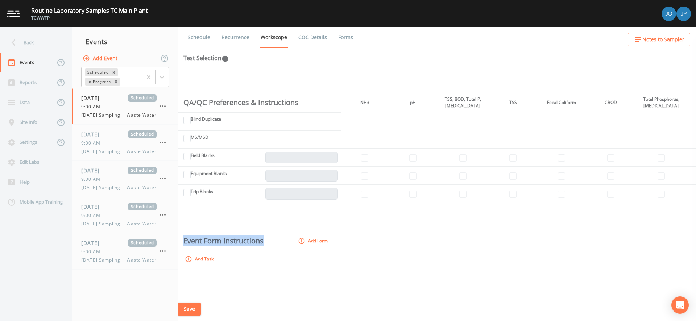
drag, startPoint x: 185, startPoint y: 241, endPoint x: 274, endPoint y: 243, distance: 89.6
click at [269, 244] on th "Event Form Instructions" at bounding box center [232, 241] width 109 height 18
click at [275, 243] on th "Event Form Instructions" at bounding box center [232, 241] width 109 height 18
click at [209, 259] on button "Add Task" at bounding box center [199, 259] width 33 height 12
click at [210, 261] on input "text" at bounding box center [233, 260] width 100 height 12
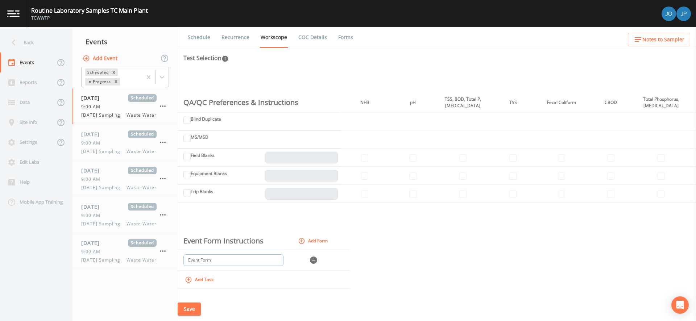
type input "Event Form"
click at [298, 258] on td at bounding box center [313, 260] width 54 height 21
click at [316, 242] on button "Add Form" at bounding box center [314, 241] width 34 height 12
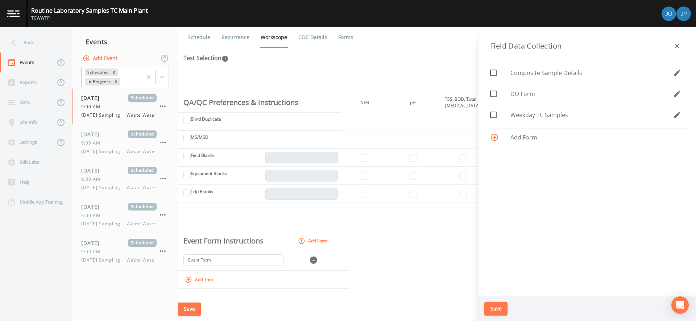
click at [626, 45] on icon "button" at bounding box center [677, 46] width 9 height 9
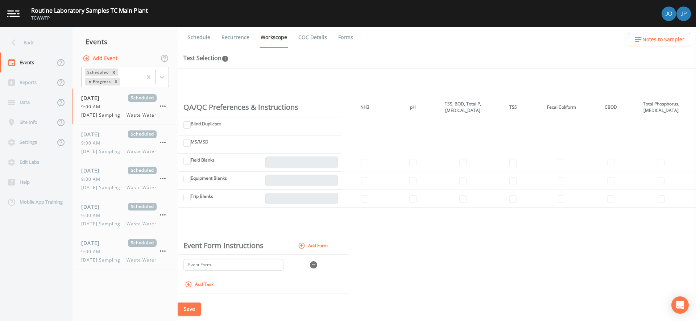
scroll to position [177, 0]
click at [312, 264] on icon "button" at bounding box center [313, 266] width 7 height 7
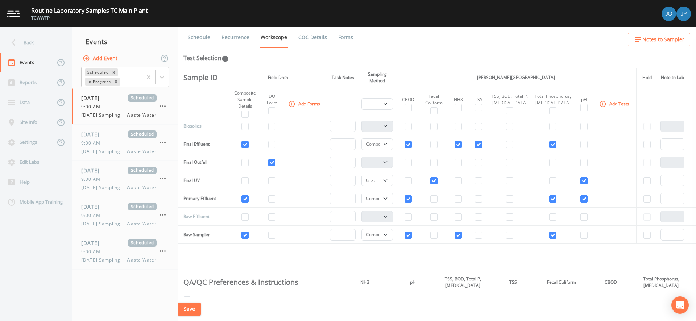
scroll to position [0, 0]
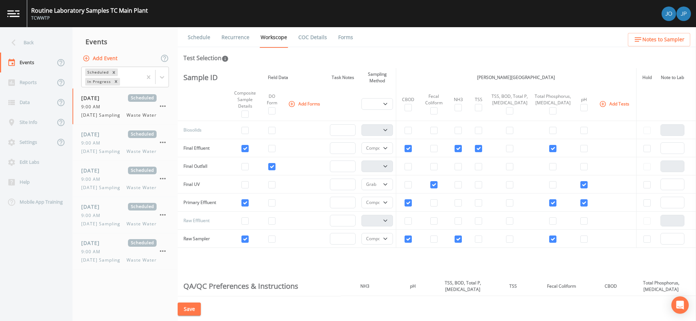
click at [407, 66] on div "Schedule Recurrence Workscope COC Details Forms Test Selection Sample ID Field …" at bounding box center [437, 174] width 518 height 294
click at [190, 305] on button "Save" at bounding box center [189, 309] width 23 height 13
click at [250, 258] on div "Sample ID Field Data Task Notes Sampling Method Jacobs Traverse City Laboratory…" at bounding box center [437, 182] width 518 height 229
click at [20, 46] on div "Back" at bounding box center [32, 43] width 65 height 20
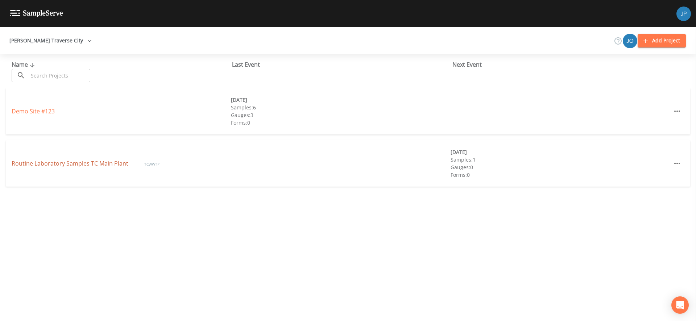
click at [34, 163] on link "Routine Laboratory Samples TC Main Plant" at bounding box center [71, 164] width 118 height 8
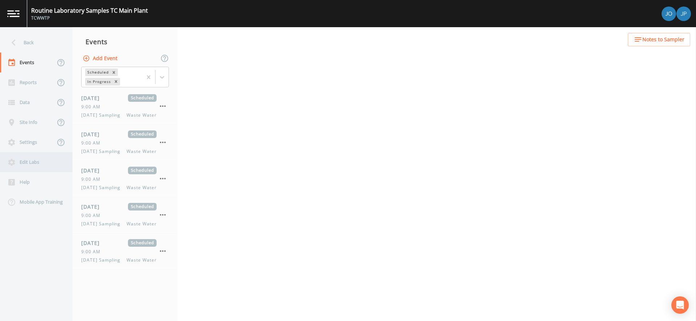
select select "b6a3c313-748b-4795-a028-792ad310bd60"
select select "092b3f94-5697-4c94-9891-da161916fdbb"
select select "b6a3c313-748b-4795-a028-792ad310bd60"
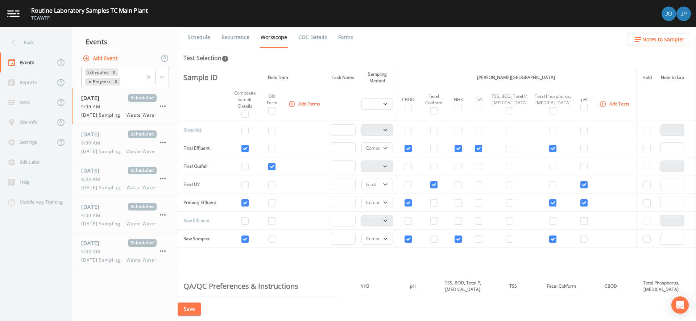
click at [626, 14] on img at bounding box center [683, 14] width 15 height 15
click at [626, 13] on div at bounding box center [348, 160] width 696 height 321
click at [618, 17] on div "Routine Laboratory Samples TC Main Plant TCWWTP" at bounding box center [348, 13] width 696 height 27
click at [626, 15] on div "Routine Laboratory Samples TC Main Plant TCWWTP" at bounding box center [348, 13] width 696 height 27
select select "b6a3c313-748b-4795-a028-792ad310bd60"
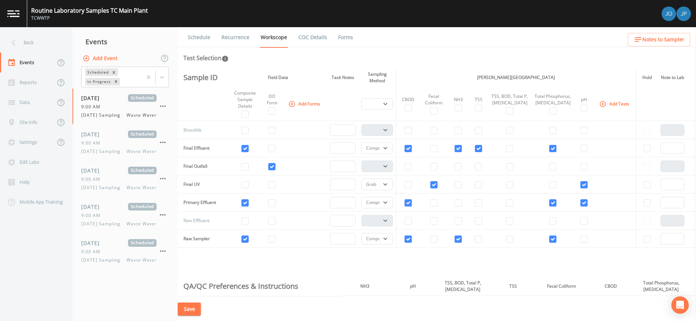
select select "092b3f94-5697-4c94-9891-da161916fdbb"
select select "b6a3c313-748b-4795-a028-792ad310bd60"
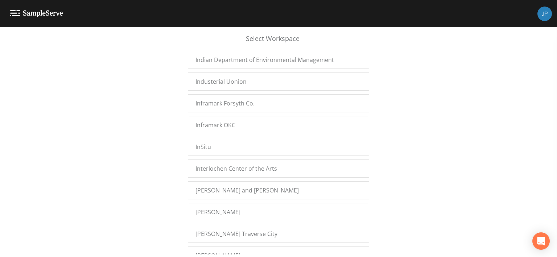
scroll to position [12351, 0]
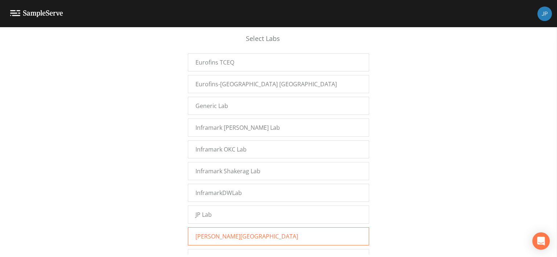
click at [222, 232] on span "[PERSON_NAME][GEOGRAPHIC_DATA]" at bounding box center [246, 236] width 103 height 9
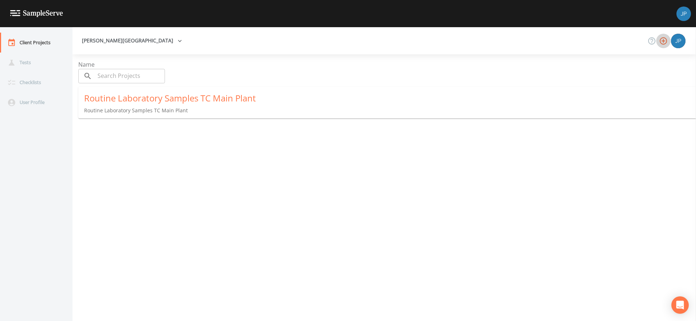
click at [661, 39] on icon "button" at bounding box center [663, 41] width 9 height 9
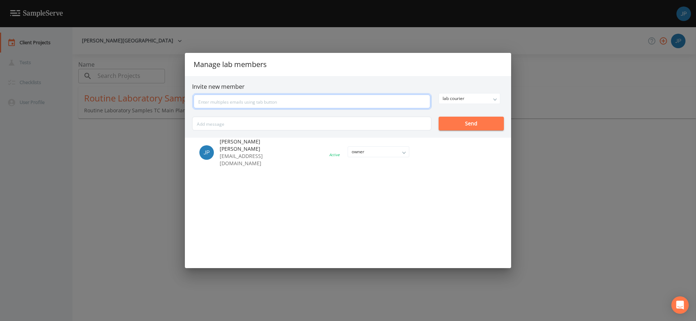
click at [297, 104] on input "text" at bounding box center [312, 102] width 237 height 14
type input "j"
type input "joshua.lycka@jacobs.com"
click at [483, 98] on div "lab courier owner admin lab manager lab technician lab courier Send" at bounding box center [348, 111] width 312 height 37
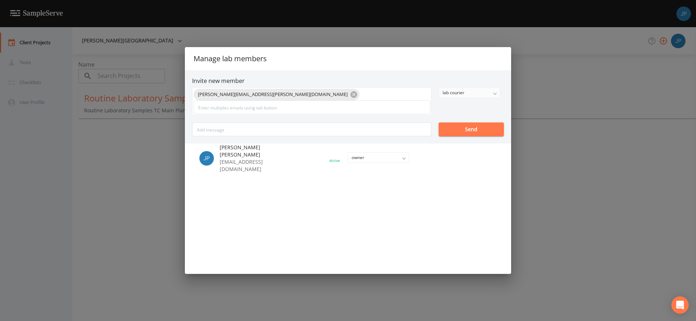
click at [469, 96] on div "lab courier" at bounding box center [469, 93] width 61 height 10
click at [461, 107] on button "owner" at bounding box center [469, 107] width 61 height 11
click at [458, 111] on div "joshua.lycka@jacobs.com owner owner admin lab manager lab technician lab courie…" at bounding box center [348, 111] width 312 height 49
click at [460, 132] on button "Send" at bounding box center [471, 130] width 65 height 14
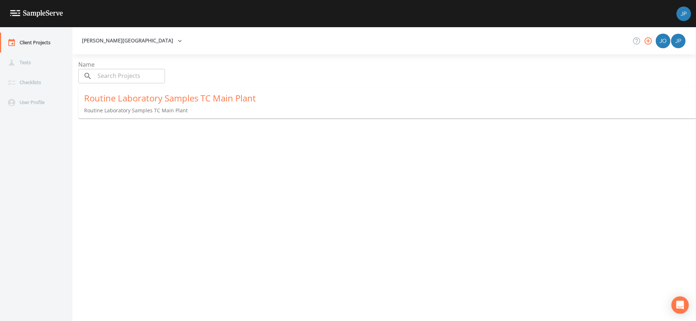
click at [246, 137] on div "Name ​ ​ Routine Laboratory Samples TC Main Plant Routine Laboratory Samples TC…" at bounding box center [390, 187] width 624 height 255
click at [27, 86] on div "Checklists" at bounding box center [32, 83] width 65 height 20
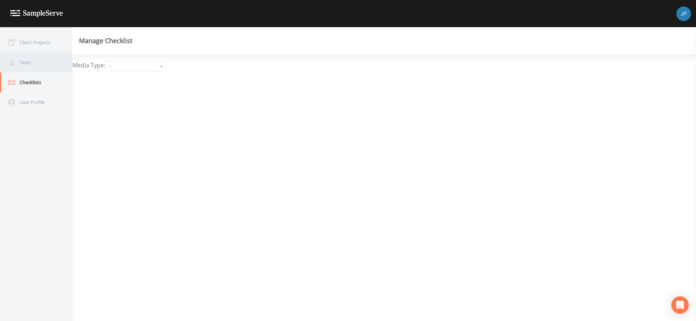
click at [43, 62] on div "Tests" at bounding box center [32, 63] width 65 height 20
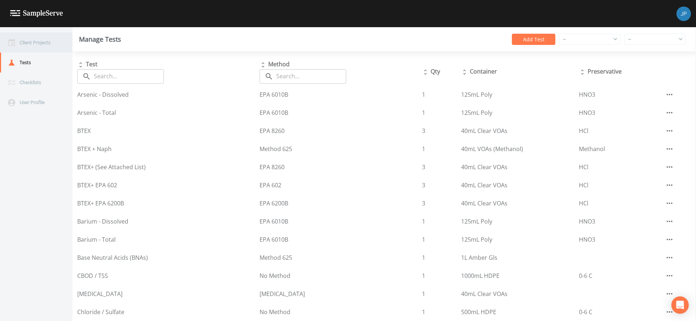
click at [52, 43] on div "Client Projects" at bounding box center [32, 43] width 65 height 20
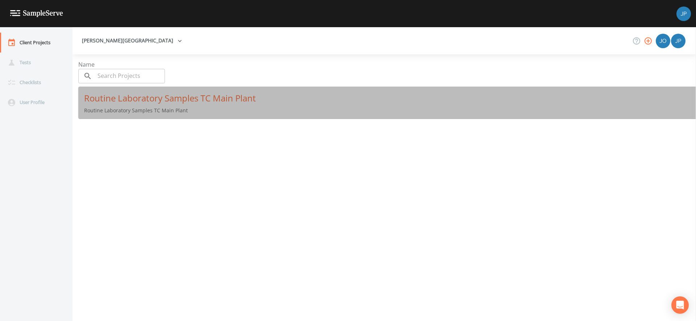
click at [138, 100] on div "Routine Laboratory Samples TC Main Plant" at bounding box center [390, 98] width 612 height 12
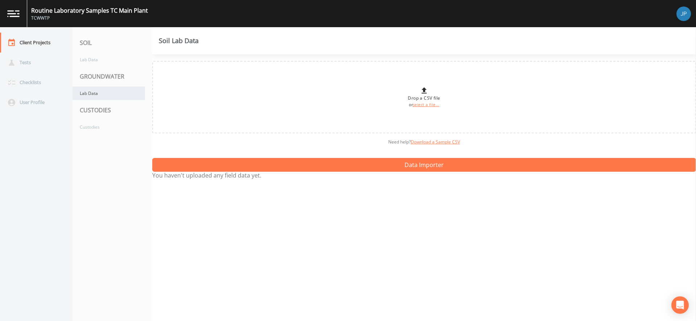
click at [101, 95] on div "Lab Data" at bounding box center [109, 93] width 73 height 13
click at [100, 56] on div "Lab Data" at bounding box center [109, 59] width 73 height 13
click at [96, 92] on div "Lab Data" at bounding box center [109, 93] width 73 height 13
click at [96, 128] on div "Custodies" at bounding box center [109, 126] width 73 height 13
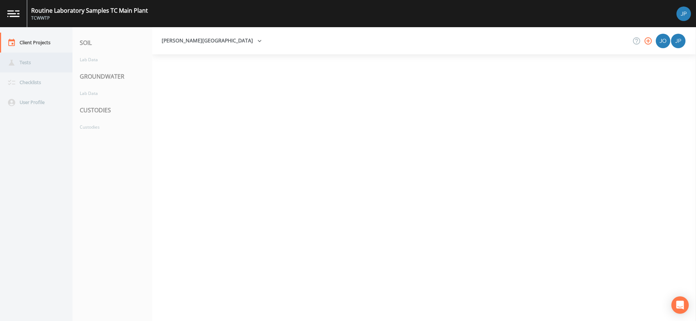
click at [32, 63] on div "Tests" at bounding box center [32, 63] width 65 height 20
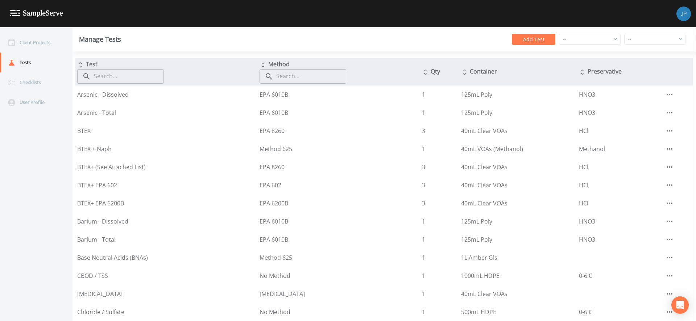
click at [136, 79] on input "text" at bounding box center [129, 76] width 70 height 15
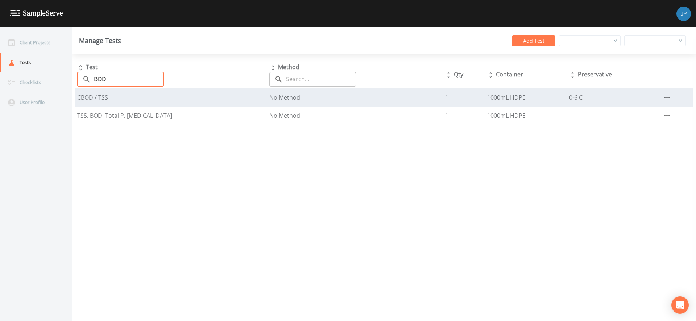
type input "BOD"
click at [663, 99] on icon "button" at bounding box center [667, 97] width 9 height 9
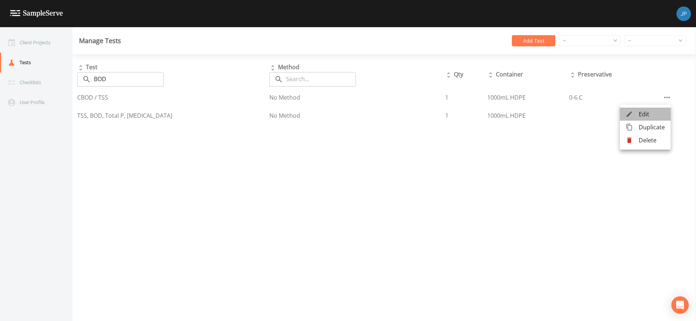
click at [648, 114] on span "Edit" at bounding box center [652, 114] width 26 height 9
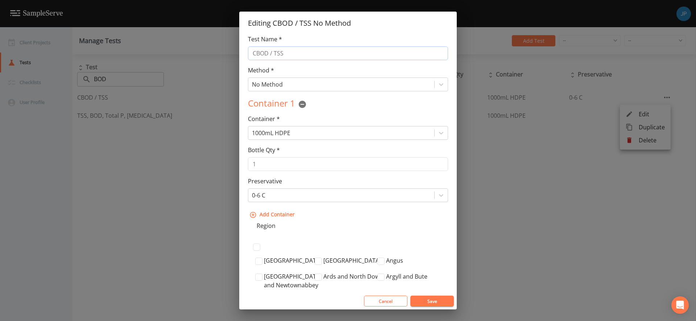
drag, startPoint x: 290, startPoint y: 54, endPoint x: 269, endPoint y: 54, distance: 21.0
click at [268, 54] on input "CBOD / TSS" at bounding box center [348, 53] width 200 height 14
type input "CBOD"
click at [425, 301] on button "Save" at bounding box center [432, 301] width 44 height 11
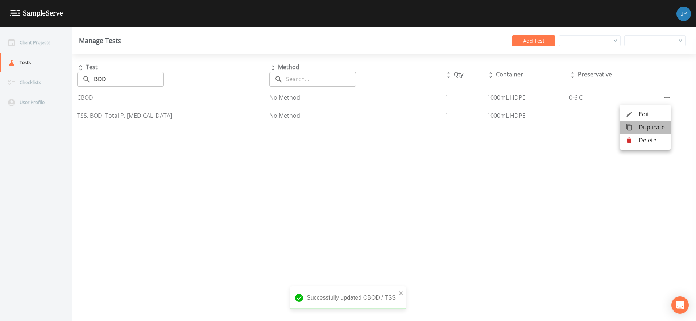
click at [649, 127] on span "Duplicate" at bounding box center [652, 127] width 26 height 9
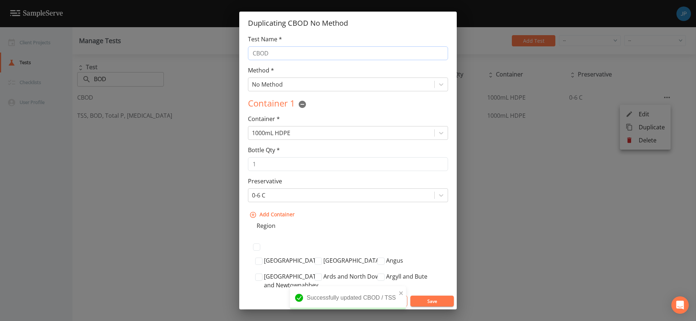
click at [270, 55] on input "CBOD" at bounding box center [348, 53] width 200 height 14
drag, startPoint x: 269, startPoint y: 54, endPoint x: 230, endPoint y: 53, distance: 39.2
click at [231, 53] on div "Duplicating CBOD No Method Test Name * CBOD Method * No Method Container 1 Cont…" at bounding box center [348, 160] width 696 height 321
type input "TSS"
click at [331, 111] on div "Container 1" at bounding box center [348, 104] width 200 height 15
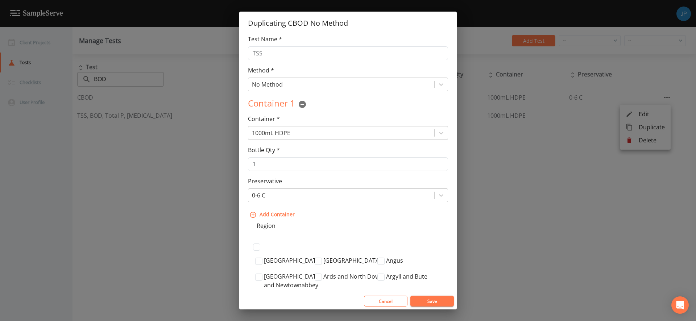
click at [430, 301] on button "Save" at bounding box center [432, 301] width 44 height 11
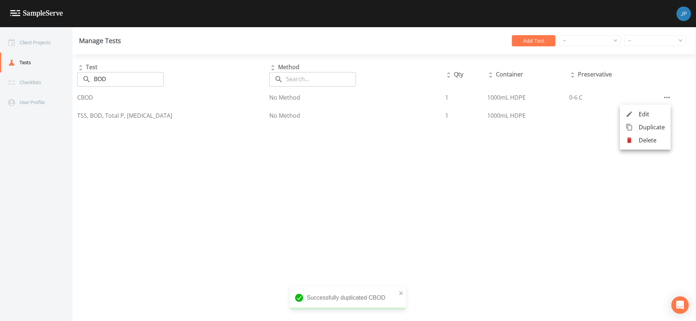
click at [113, 78] on div at bounding box center [348, 160] width 696 height 321
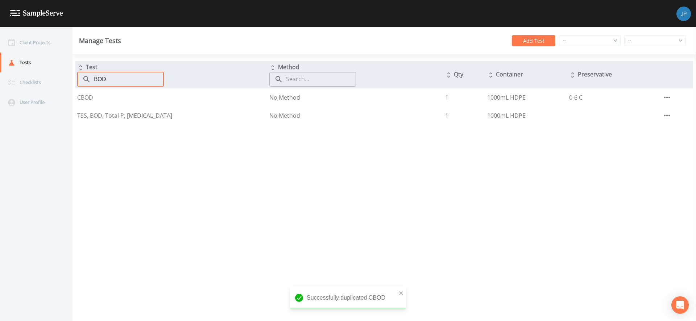
click at [106, 78] on input "BOD" at bounding box center [129, 79] width 70 height 15
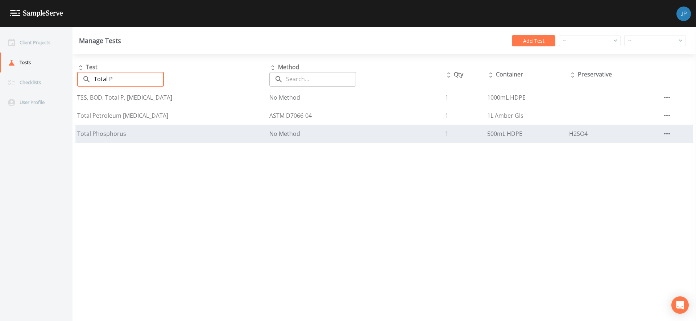
type input "Total P"
click at [663, 135] on icon "button" at bounding box center [667, 133] width 9 height 9
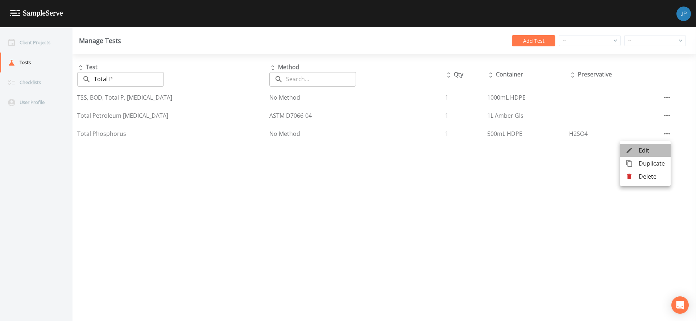
click at [649, 150] on span "Edit" at bounding box center [652, 150] width 26 height 9
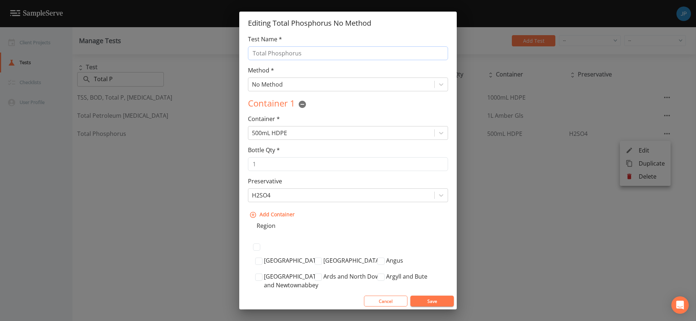
click at [297, 53] on input "Total Phosphorus" at bounding box center [348, 53] width 200 height 14
type input "Total Phosphorus, [MEDICAL_DATA]"
click at [369, 113] on div "Container 1 Container * 500mL HDPE Bottle Qty * 1 Preservative H2SO4 Add Contai…" at bounding box center [348, 159] width 200 height 124
click at [428, 302] on button "Save" at bounding box center [432, 301] width 44 height 11
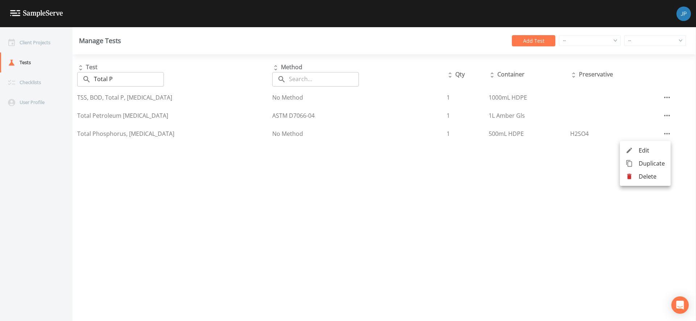
click at [279, 162] on div at bounding box center [348, 160] width 696 height 321
click at [198, 26] on div at bounding box center [348, 13] width 696 height 27
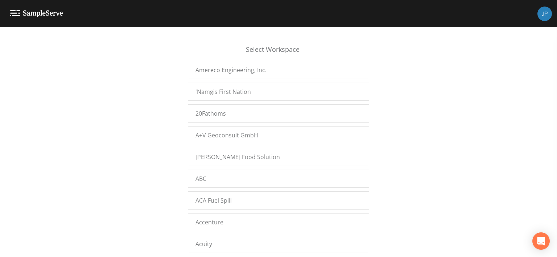
click at [148, 142] on div "Select Workspace Amereco Engineering, Inc. 'Namgis First Nation 20Fathoms A+V G…" at bounding box center [278, 144] width 557 height 221
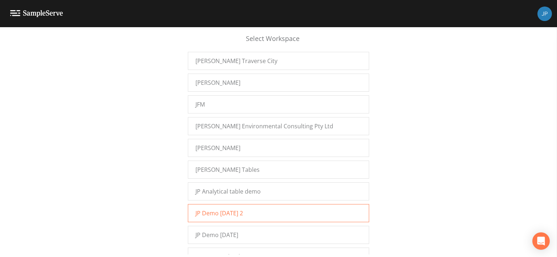
click at [216, 204] on div "JP Demo [DATE] 2" at bounding box center [278, 213] width 181 height 18
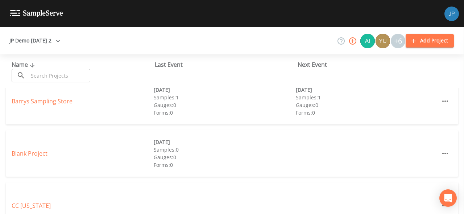
scroll to position [13, 0]
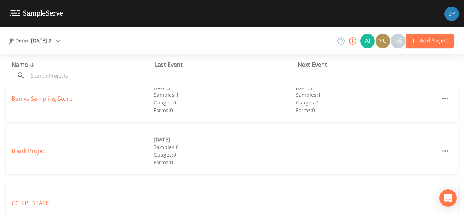
click at [352, 44] on icon "button" at bounding box center [352, 41] width 9 height 9
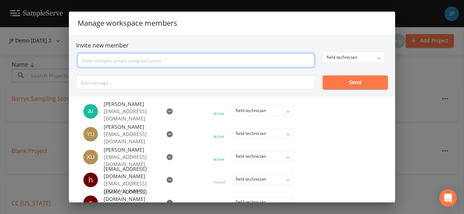
click at [166, 62] on input "text" at bounding box center [196, 60] width 237 height 14
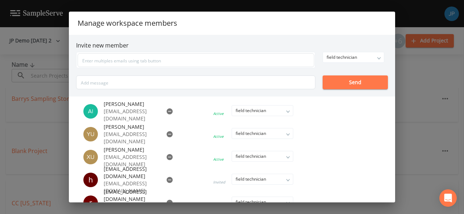
click at [177, 44] on h6 "Invite new member" at bounding box center [232, 45] width 312 height 7
click at [412, 20] on div "Manage workspace members Invite new member field technician owner admin field t…" at bounding box center [232, 107] width 464 height 214
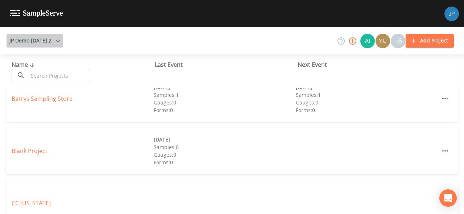
click at [42, 42] on button "JP Demo [DATE] 2" at bounding box center [35, 40] width 57 height 13
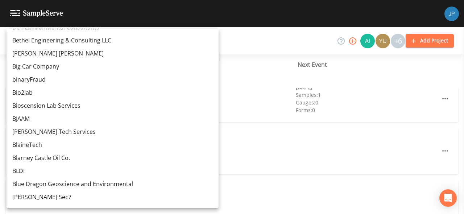
scroll to position [3274, 0]
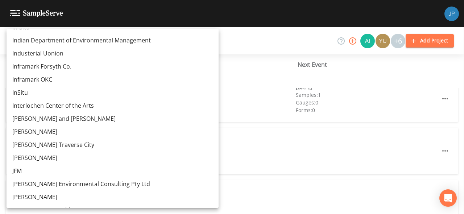
click at [27, 144] on link "[PERSON_NAME] Traverse City" at bounding box center [113, 144] width 212 height 13
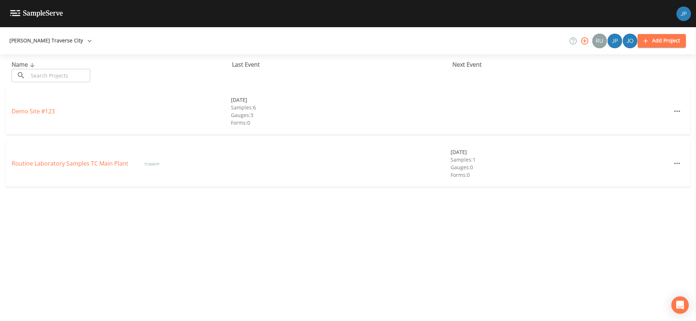
click at [308, 33] on div "Jacobs Traverse City Add Project" at bounding box center [348, 40] width 696 height 27
click at [585, 42] on icon "button" at bounding box center [584, 40] width 7 height 7
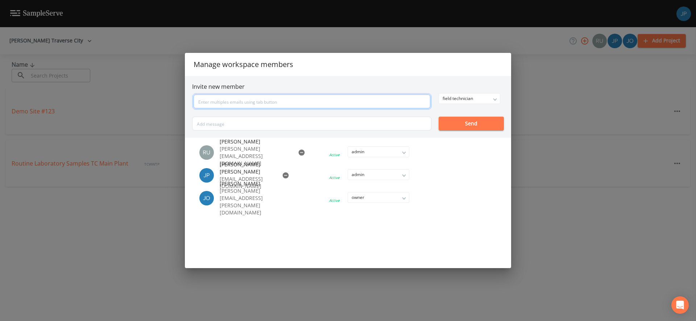
click at [296, 104] on input "text" at bounding box center [312, 102] width 237 height 14
click at [340, 74] on h2 "Manage workspace members" at bounding box center [348, 64] width 326 height 23
click at [640, 128] on div "Manage workspace members Invite new member field technician owner admin field t…" at bounding box center [348, 160] width 696 height 321
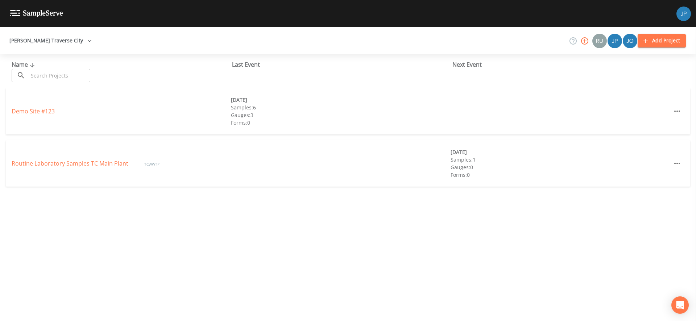
click at [306, 40] on div "Jacobs Traverse City Add Project" at bounding box center [348, 40] width 696 height 27
click at [145, 136] on div "Demo Site #123 03/10/2021 Samples: 6 Gauges: 3 Forms: 0" at bounding box center [348, 114] width 696 height 52
click at [176, 196] on div "Name ​ ​ Last Event Next Event Demo Site #123 03/10/2021 Samples: 6 Gauges: 3 F…" at bounding box center [348, 187] width 696 height 267
click at [74, 164] on link "Routine Laboratory Samples TC Main Plant" at bounding box center [71, 164] width 118 height 8
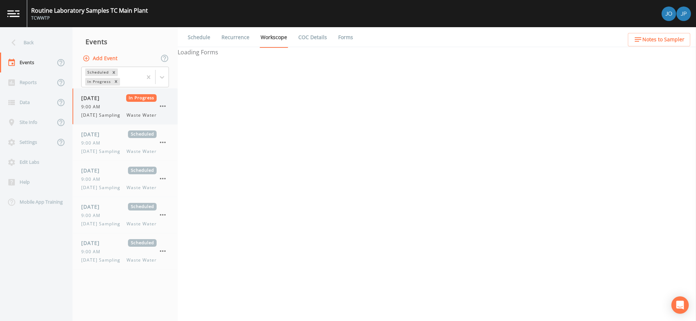
select select "b6a3c313-748b-4795-a028-792ad310bd60"
select select "092b3f94-5697-4c94-9891-da161916fdbb"
select select "b6a3c313-748b-4795-a028-792ad310bd60"
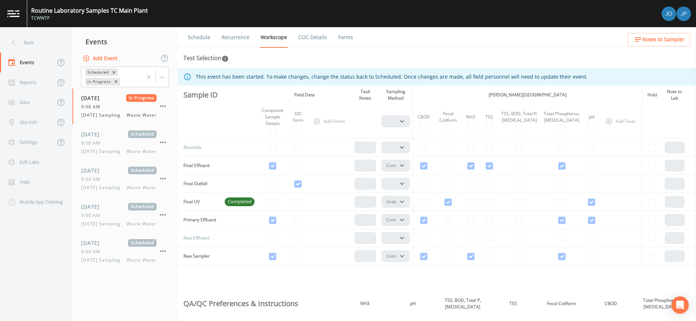
click at [344, 40] on link "Forms" at bounding box center [345, 37] width 17 height 20
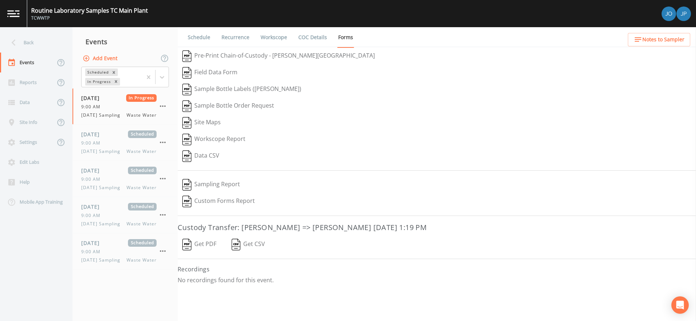
click at [202, 246] on button "Get PDF" at bounding box center [200, 244] width 44 height 17
click at [34, 160] on div "Edit Labs" at bounding box center [32, 162] width 65 height 20
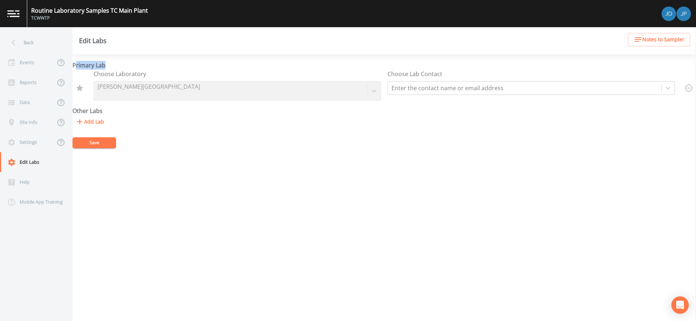
drag, startPoint x: 107, startPoint y: 66, endPoint x: 75, endPoint y: 65, distance: 31.9
click at [75, 65] on div "Primary Lab Choose Laboratory Jacobs Traverse City Laboratory Choose Lab Contac…" at bounding box center [385, 95] width 624 height 68
click at [75, 65] on strong "Primary Lab" at bounding box center [89, 65] width 33 height 8
click at [98, 123] on button "Add Lab" at bounding box center [90, 121] width 34 height 13
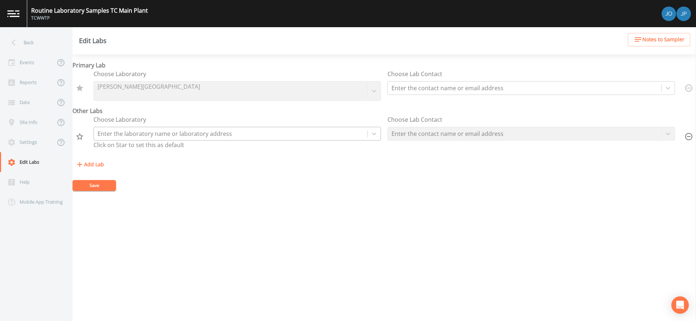
click at [117, 134] on div at bounding box center [231, 134] width 266 height 10
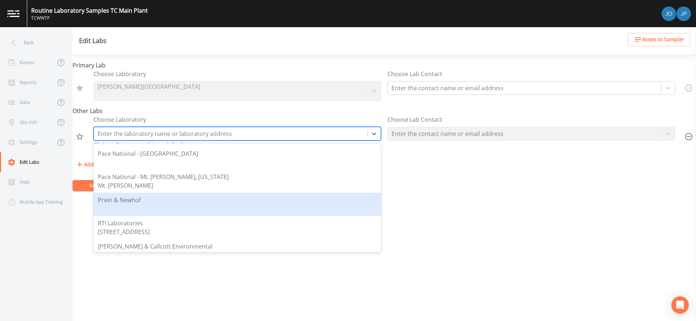
scroll to position [1118, 0]
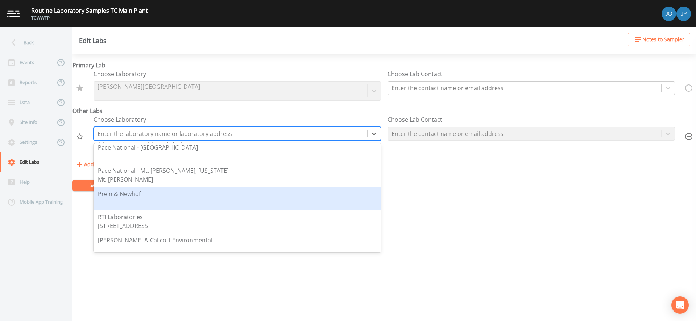
click at [146, 199] on div "Prein & Newhof" at bounding box center [237, 198] width 279 height 17
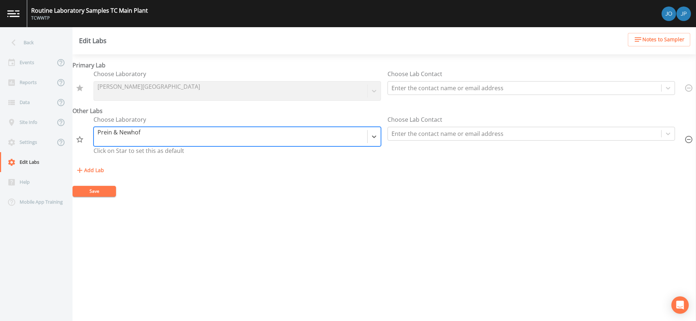
click at [192, 178] on form "Primary Lab Choose Laboratory Jacobs Traverse City Laboratory Choose Lab Contac…" at bounding box center [385, 129] width 624 height 136
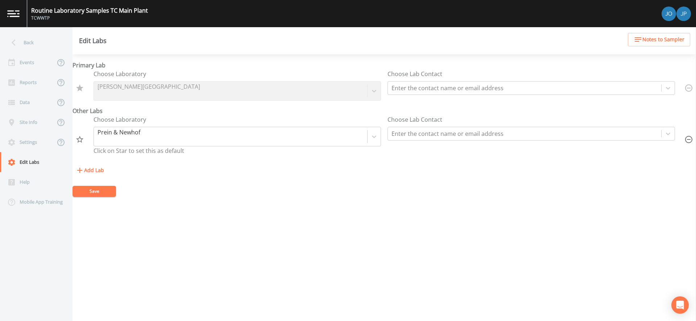
click at [174, 159] on div "Choose Laboratory Prein & Newhof Click on Star to set this as default Choose La…" at bounding box center [385, 139] width 624 height 49
click at [96, 191] on button "Save" at bounding box center [95, 191] width 44 height 11
click at [415, 135] on div at bounding box center [525, 134] width 266 height 10
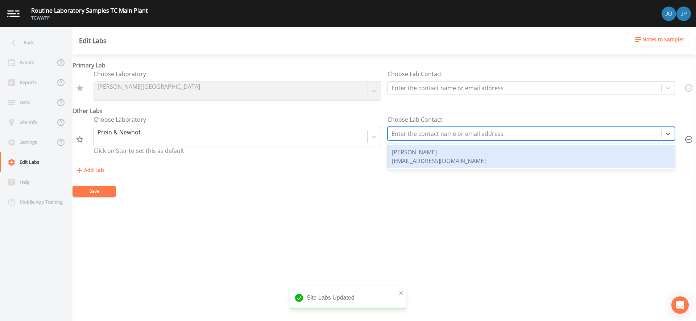
click at [411, 160] on div "sbylsma@preinnewhof.com" at bounding box center [439, 161] width 94 height 9
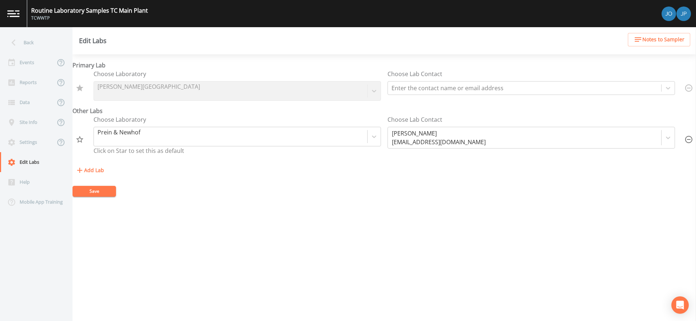
click at [374, 161] on div "Choose Laboratory Prein & Newhof Click on Star to set this as default Choose La…" at bounding box center [385, 139] width 624 height 49
click at [100, 192] on button "Save" at bounding box center [95, 191] width 44 height 11
click at [142, 159] on div "Choose Laboratory Prein & Newhof Click on Star to set this as default Choose La…" at bounding box center [385, 139] width 624 height 49
click at [29, 63] on div "Events" at bounding box center [27, 63] width 55 height 20
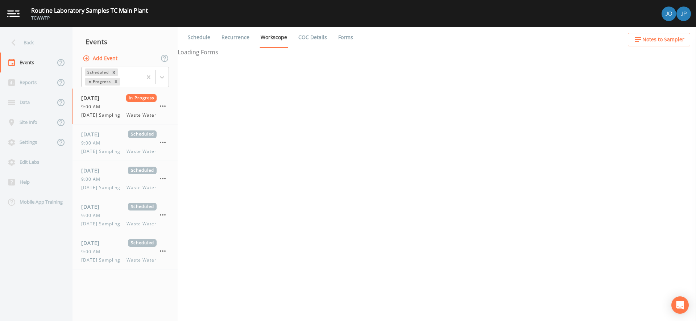
select select "b6a3c313-748b-4795-a028-792ad310bd60"
select select "092b3f94-5697-4c94-9891-da161916fdbb"
select select "b6a3c313-748b-4795-a028-792ad310bd60"
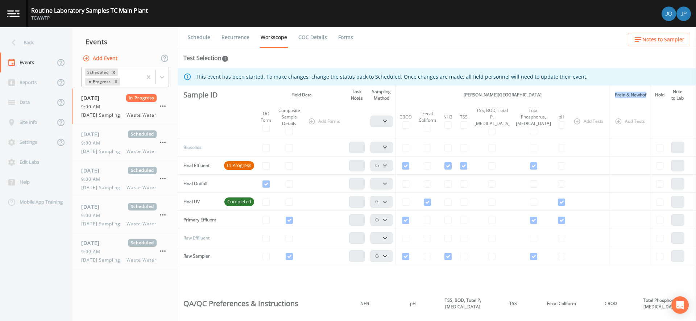
drag, startPoint x: 605, startPoint y: 94, endPoint x: 641, endPoint y: 95, distance: 35.5
click at [641, 95] on th "Prein & Newhof" at bounding box center [630, 95] width 41 height 19
click at [637, 108] on th "Add Tests" at bounding box center [630, 121] width 41 height 34
click at [344, 41] on link "Forms" at bounding box center [345, 37] width 17 height 20
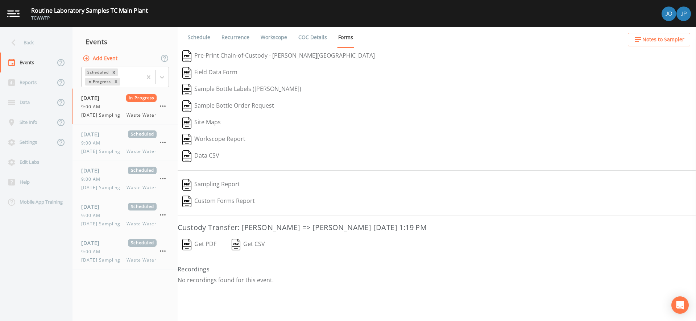
click at [216, 185] on button "Sampling Report" at bounding box center [211, 185] width 67 height 17
click at [206, 158] on button "Data CSV" at bounding box center [201, 156] width 46 height 17
click at [161, 33] on div "Events" at bounding box center [125, 42] width 105 height 18
click at [248, 16] on div "Routine Laboratory Samples TC Main Plant TCWWTP" at bounding box center [348, 13] width 696 height 27
click at [80, 108] on div "09/15/2025 In Progress 9:00 AM Monday Sampling Waste Water" at bounding box center [125, 106] width 105 height 36
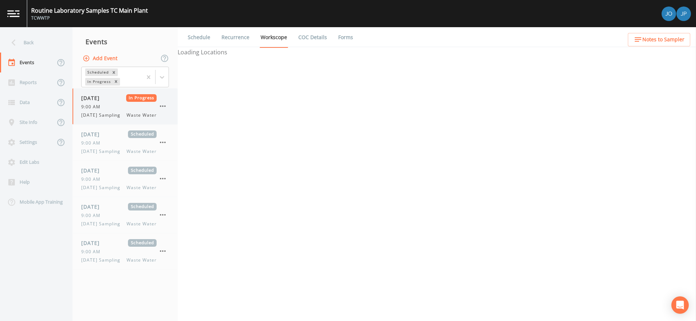
select select "b6a3c313-748b-4795-a028-792ad310bd60"
select select "092b3f94-5697-4c94-9891-da161916fdbb"
select select "b6a3c313-748b-4795-a028-792ad310bd60"
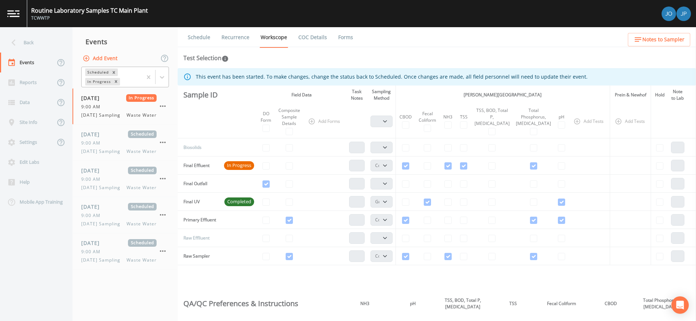
click at [167, 69] on div at bounding box center [155, 77] width 26 height 20
click at [132, 96] on div "Completed" at bounding box center [125, 98] width 88 height 12
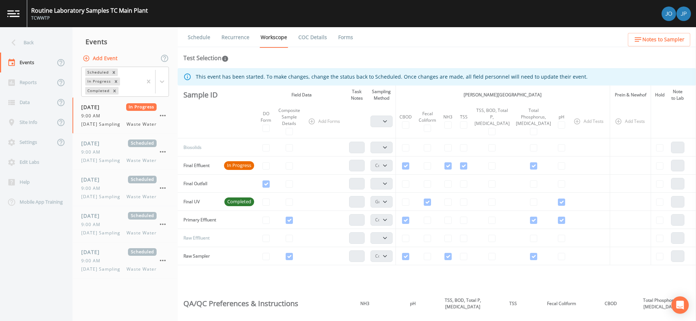
click at [497, 137] on th "TSS, BOD, Total P, Ammonia" at bounding box center [491, 121] width 41 height 34
click at [109, 36] on div "Events" at bounding box center [125, 42] width 105 height 18
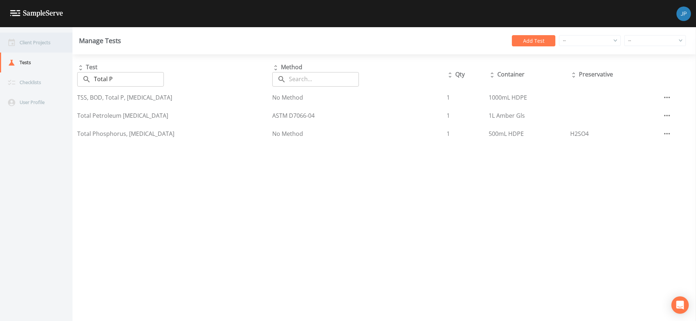
click at [34, 45] on div "Client Projects" at bounding box center [32, 43] width 65 height 20
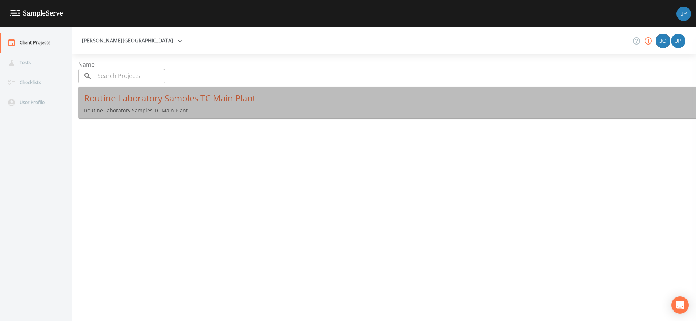
click at [178, 108] on p "Routine Laboratory Samples TC Main Plant" at bounding box center [390, 110] width 612 height 7
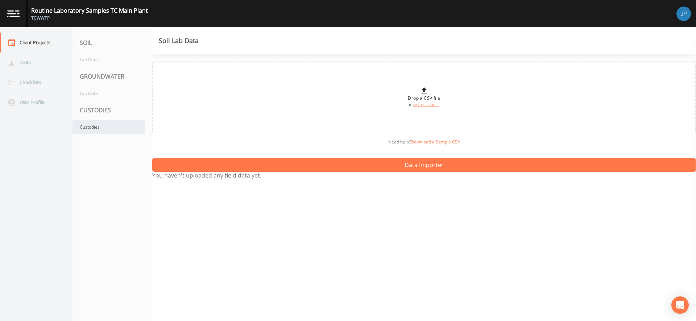
click at [92, 129] on div "Custodies" at bounding box center [109, 126] width 73 height 13
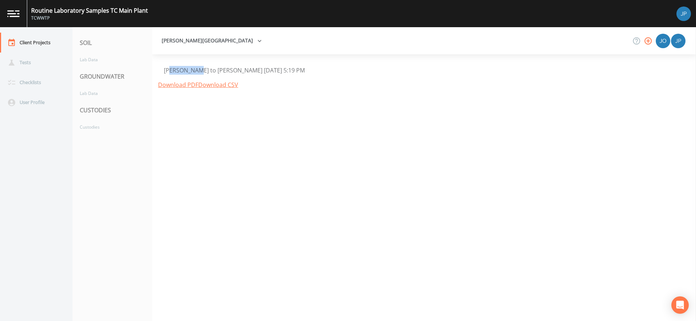
drag, startPoint x: 173, startPoint y: 71, endPoint x: 209, endPoint y: 72, distance: 36.3
click at [209, 72] on div "[PERSON_NAME] to [PERSON_NAME] [DATE] 5:19 PM" at bounding box center [424, 70] width 521 height 9
drag, startPoint x: 227, startPoint y: 74, endPoint x: 287, endPoint y: 76, distance: 60.2
click at [287, 75] on div "[PERSON_NAME] to [PERSON_NAME] [DATE] 5:19 PM" at bounding box center [424, 70] width 521 height 9
click at [323, 74] on div "[PERSON_NAME] to [PERSON_NAME] [DATE] 5:19 PM" at bounding box center [424, 70] width 521 height 9
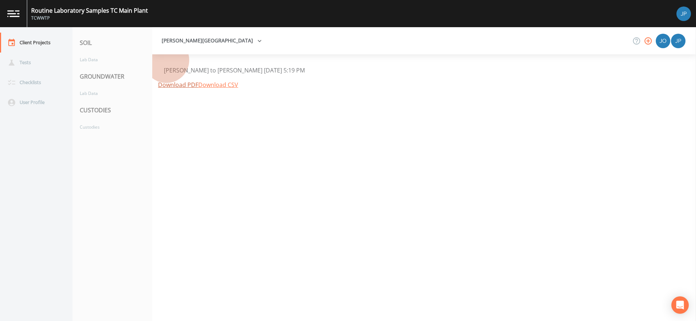
click at [175, 89] on link "Download PDF" at bounding box center [178, 85] width 40 height 8
click at [179, 89] on link "Download PDF" at bounding box center [178, 85] width 40 height 8
click at [276, 154] on div "[PERSON_NAME] to [PERSON_NAME] [DATE] 5:19 PM Download PDF Download CSV" at bounding box center [424, 187] width 544 height 267
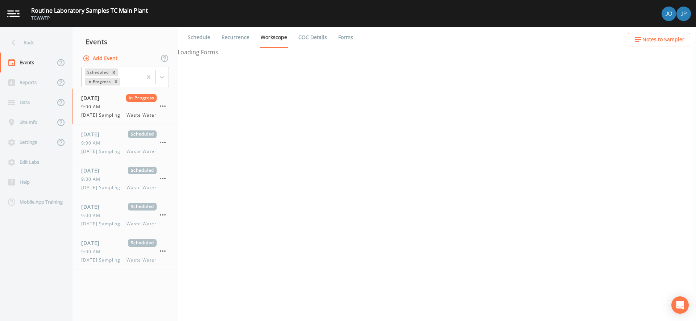
select select "b6a3c313-748b-4795-a028-792ad310bd60"
select select "092b3f94-5697-4c94-9891-da161916fdbb"
select select "b6a3c313-748b-4795-a028-792ad310bd60"
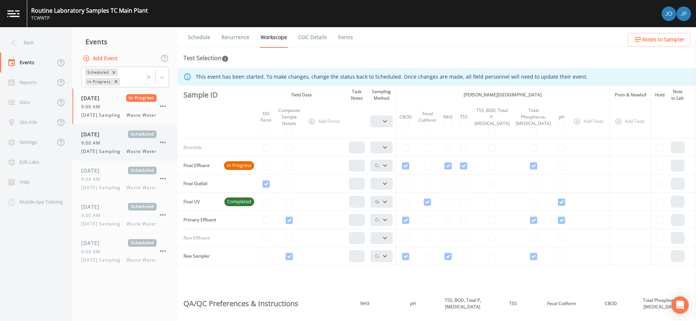
click at [144, 155] on span "Waste Water" at bounding box center [142, 151] width 30 height 7
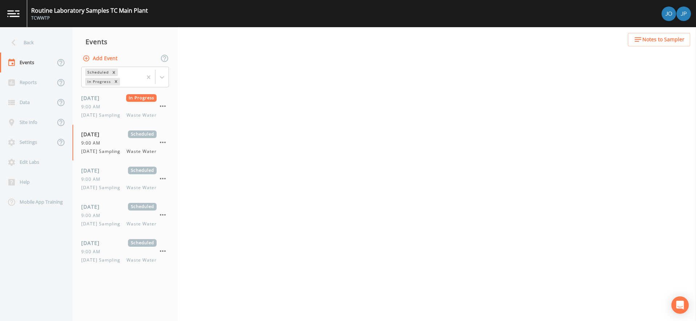
select select "b6a3c313-748b-4795-a028-792ad310bd60"
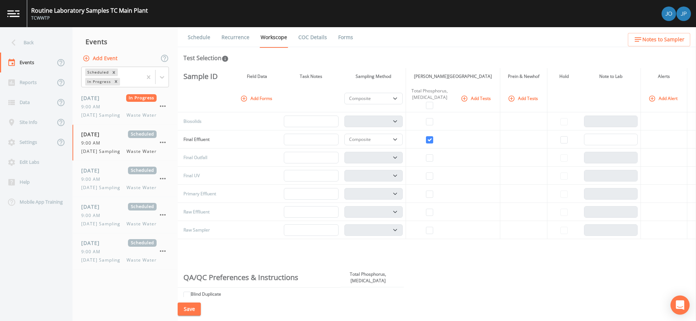
click at [680, 303] on icon "Open Intercom Messenger" at bounding box center [680, 305] width 8 height 9
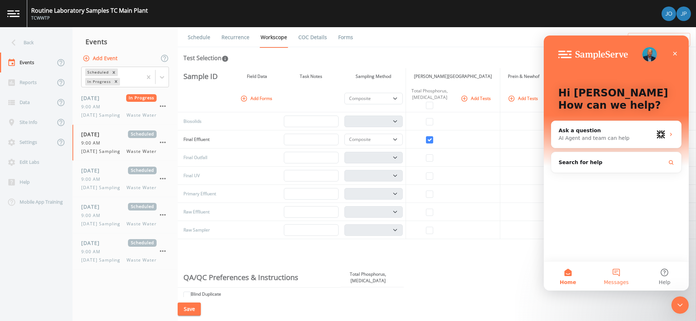
click at [611, 276] on button "Messages" at bounding box center [616, 276] width 48 height 29
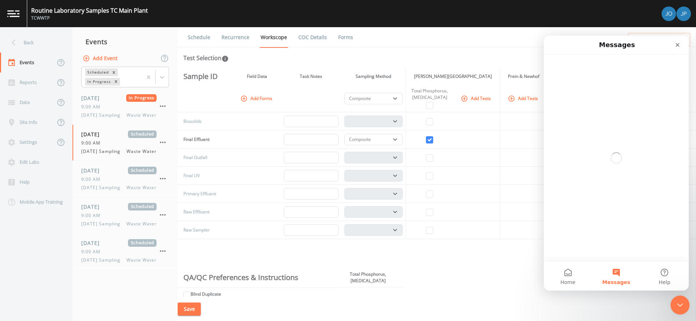
click at [684, 306] on div "Close Intercom Messenger" at bounding box center [678, 303] width 17 height 17
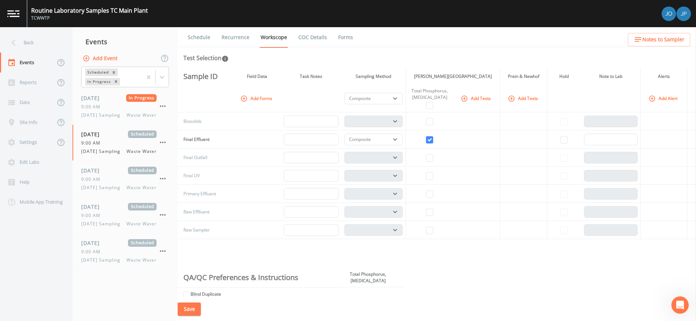
click at [553, 250] on div "Sample ID Field Data Task Notes Sampling Method [PERSON_NAME] Traverse City Lab…" at bounding box center [437, 182] width 518 height 229
click at [650, 102] on icon "button" at bounding box center [652, 98] width 6 height 6
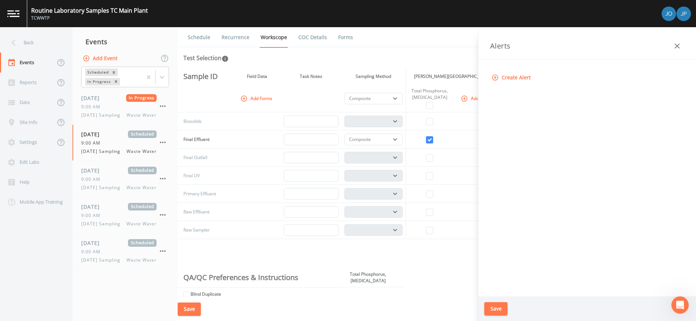
click at [678, 49] on icon "button" at bounding box center [677, 46] width 9 height 9
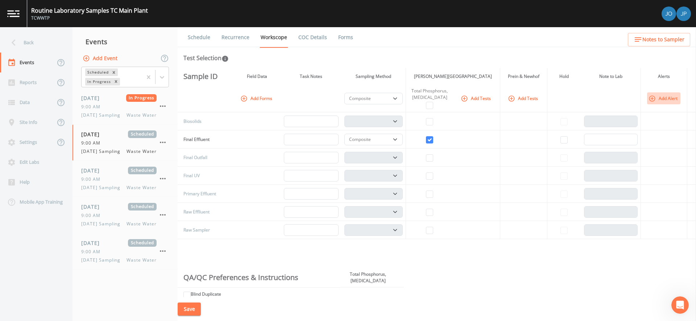
click at [657, 100] on button "Add Alert" at bounding box center [663, 98] width 33 height 12
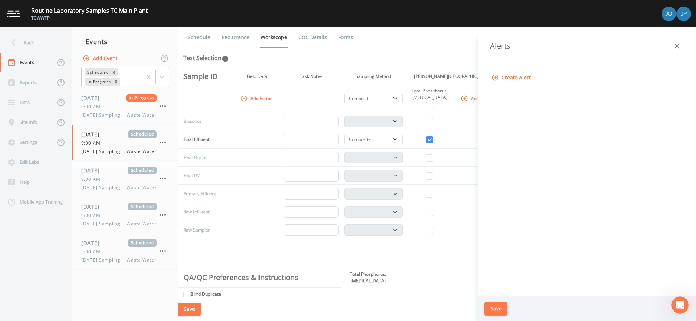
click at [676, 49] on icon "button" at bounding box center [677, 46] width 9 height 9
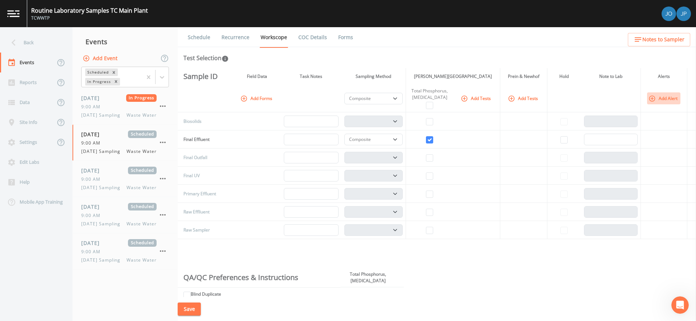
click at [650, 100] on icon "button" at bounding box center [652, 98] width 7 height 7
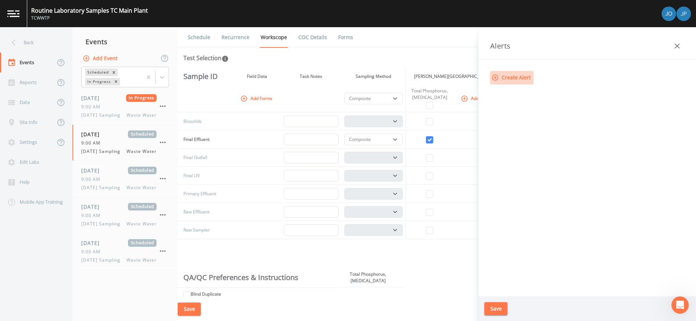
click at [501, 78] on button "Create Alert" at bounding box center [512, 77] width 44 height 13
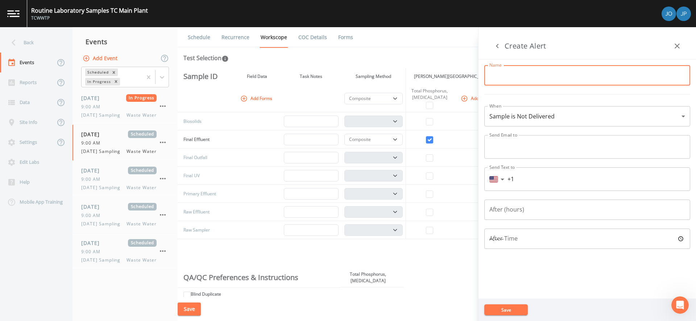
click at [511, 77] on input "Name" at bounding box center [587, 75] width 206 height 20
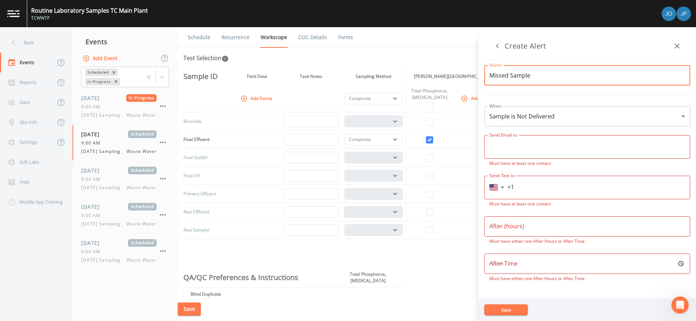
type input "Missed Sample"
click at [531, 115] on body "Routine Laboratory Samples TC Main Plant TCWWTP Back Events Reports Data Site I…" at bounding box center [348, 160] width 696 height 321
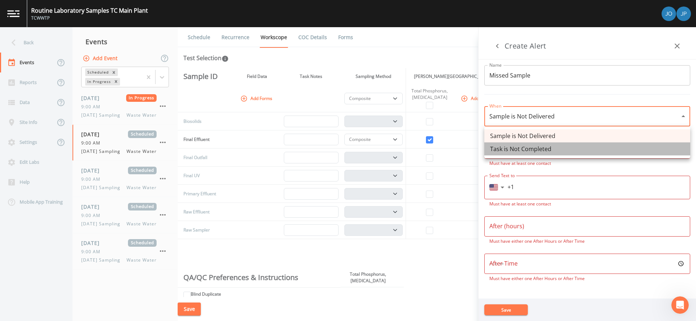
click at [538, 150] on li "Task is Not Completed" at bounding box center [587, 148] width 206 height 13
type input "task_not_completed"
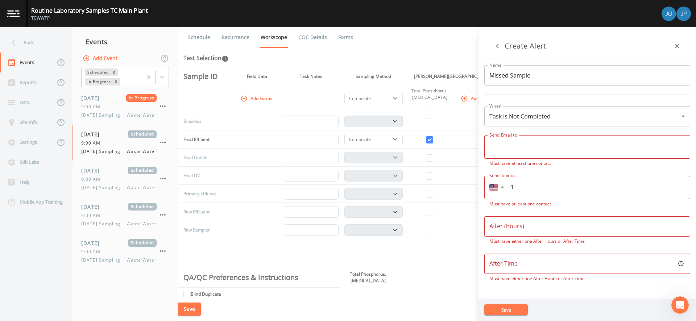
click at [556, 132] on div "Name Missed Sample Name When Task is Not Completed task_not_completed When Send…" at bounding box center [588, 178] width 218 height 239
click at [530, 143] on input "text" at bounding box center [587, 147] width 196 height 12
click at [532, 128] on div "Name Missed Sample Name When Task is Not Completed task_not_completed When Send…" at bounding box center [588, 178] width 218 height 239
click at [534, 188] on input "+1" at bounding box center [597, 188] width 178 height 12
click at [530, 247] on div "Name Missed Sample Name When Task is Not Completed task_not_completed When Send…" at bounding box center [588, 178] width 218 height 239
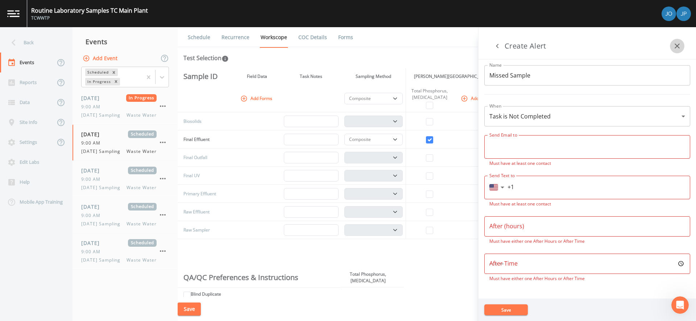
click at [677, 48] on icon "button" at bounding box center [677, 46] width 9 height 9
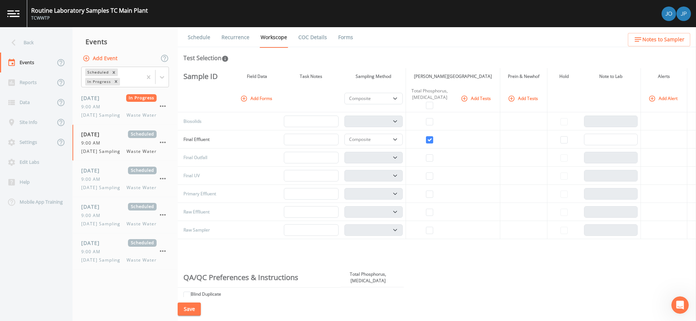
click at [616, 98] on th at bounding box center [610, 99] width 59 height 28
click at [566, 60] on div "Test Selection" at bounding box center [436, 58] width 507 height 9
click at [537, 59] on div "Test Selection" at bounding box center [436, 58] width 507 height 9
click at [322, 55] on div "Test Selection" at bounding box center [436, 58] width 507 height 9
click at [300, 54] on div "Test Selection" at bounding box center [436, 58] width 507 height 9
